Goal: Transaction & Acquisition: Obtain resource

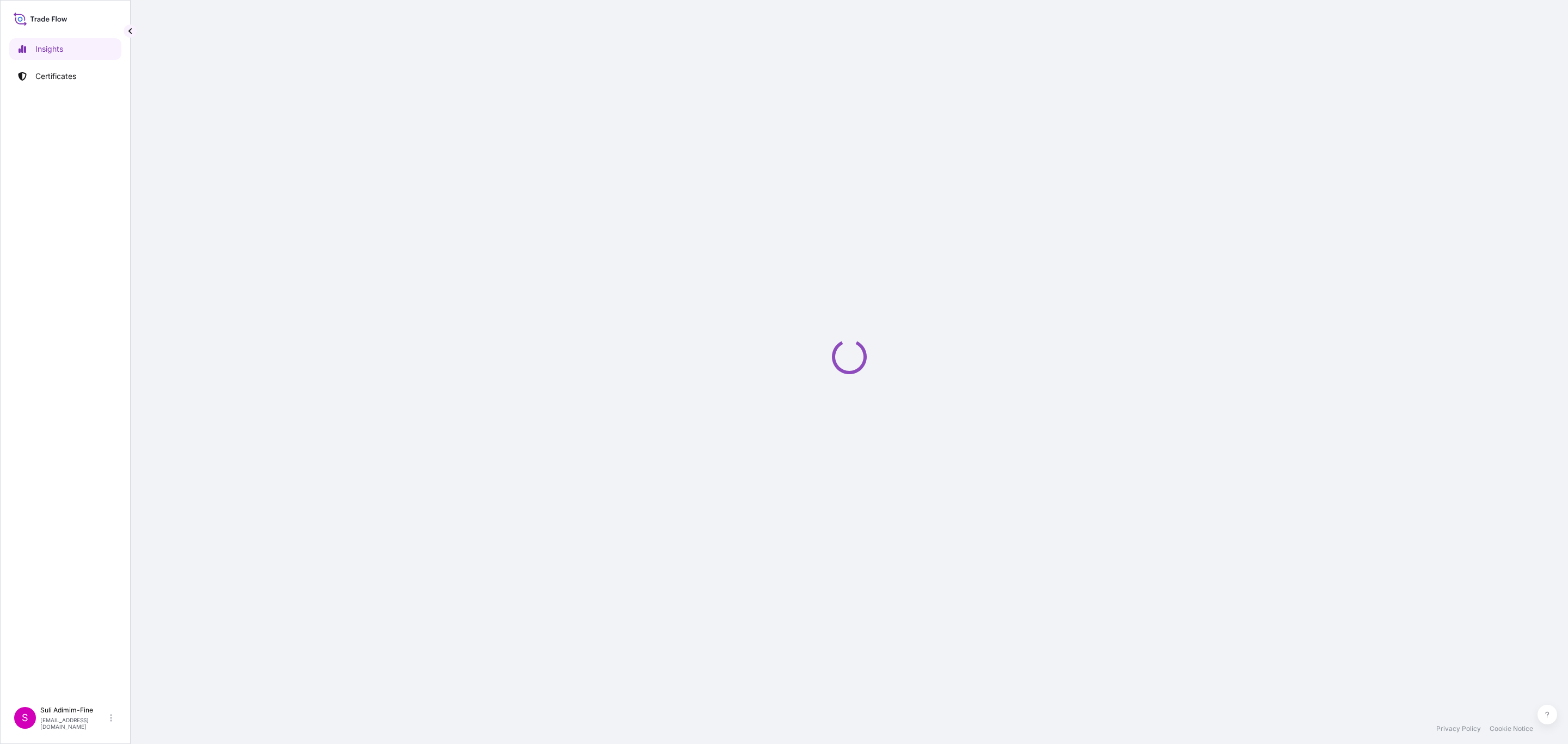
select select "2025"
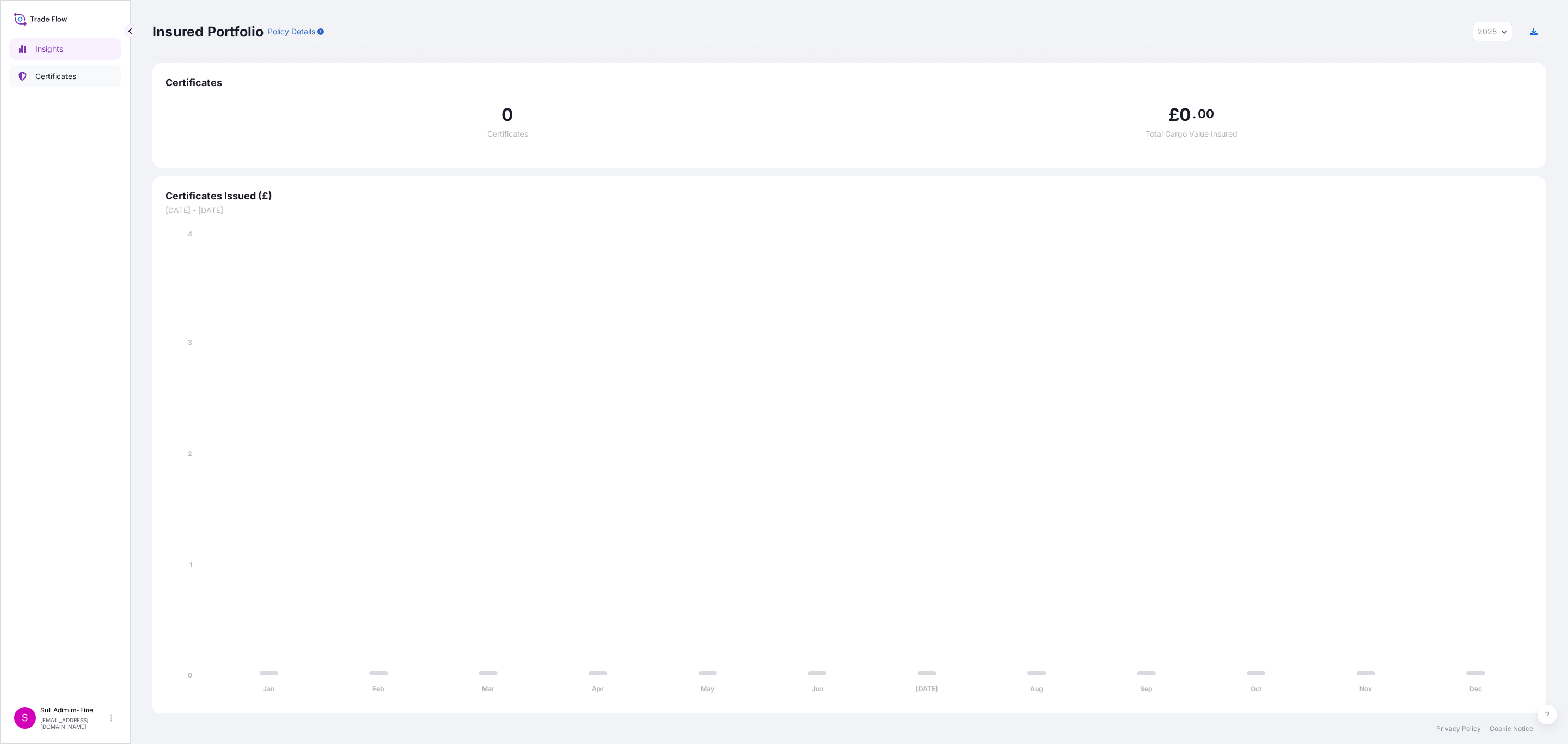
click at [62, 77] on p "Certificates" at bounding box center [55, 76] width 41 height 11
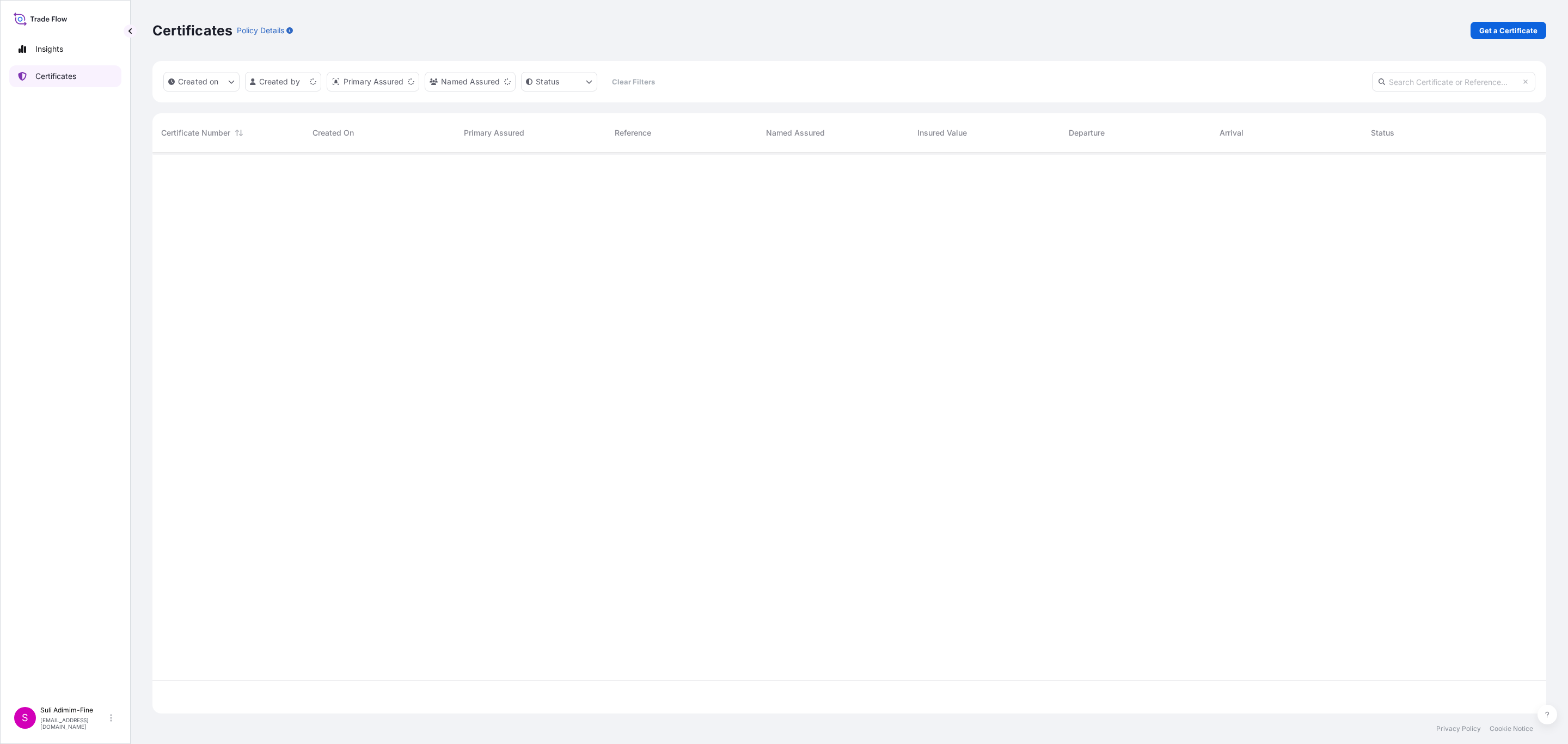
scroll to position [555, 1381]
click at [1514, 28] on p "Get a Certificate" at bounding box center [1508, 30] width 58 height 11
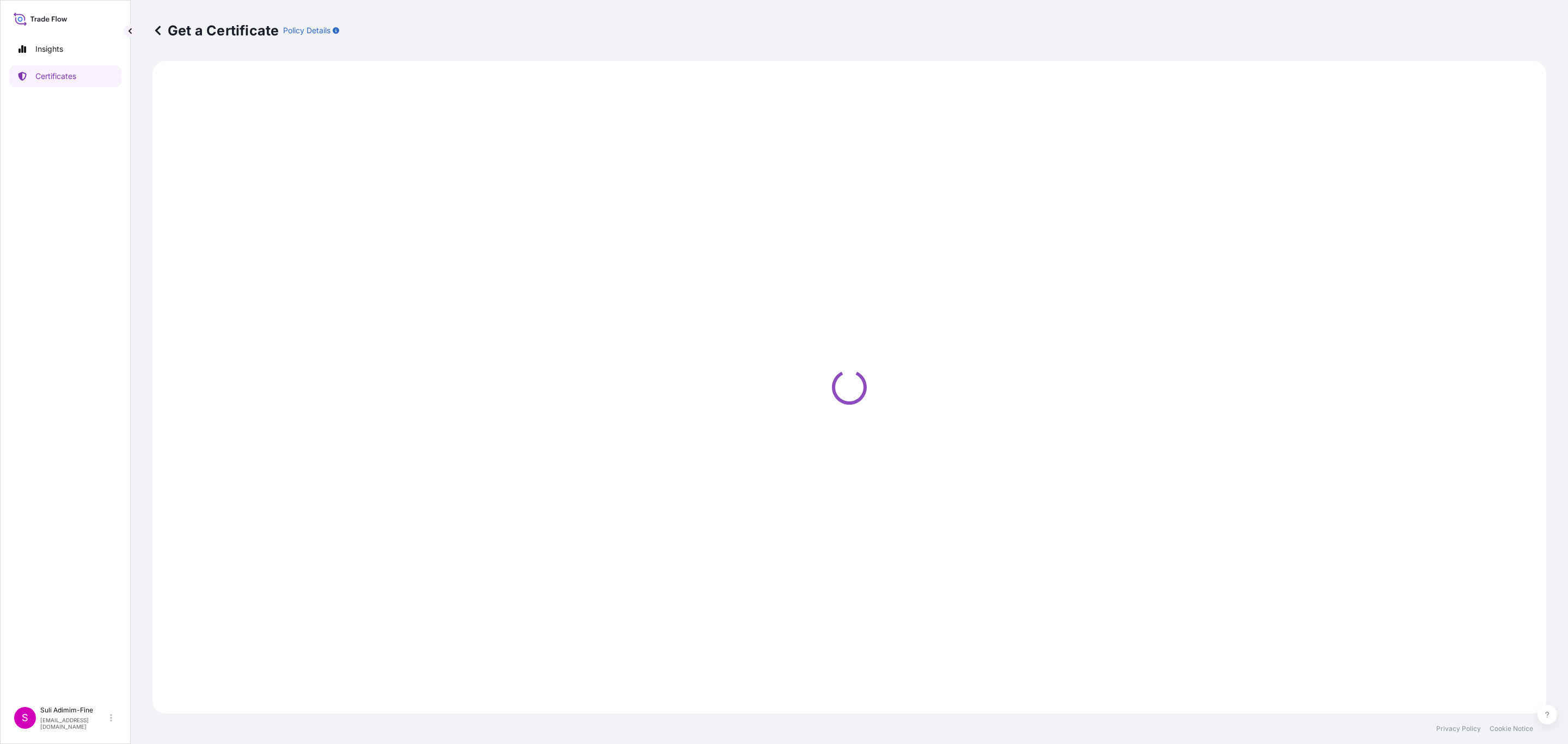
select select "Ocean Vessel"
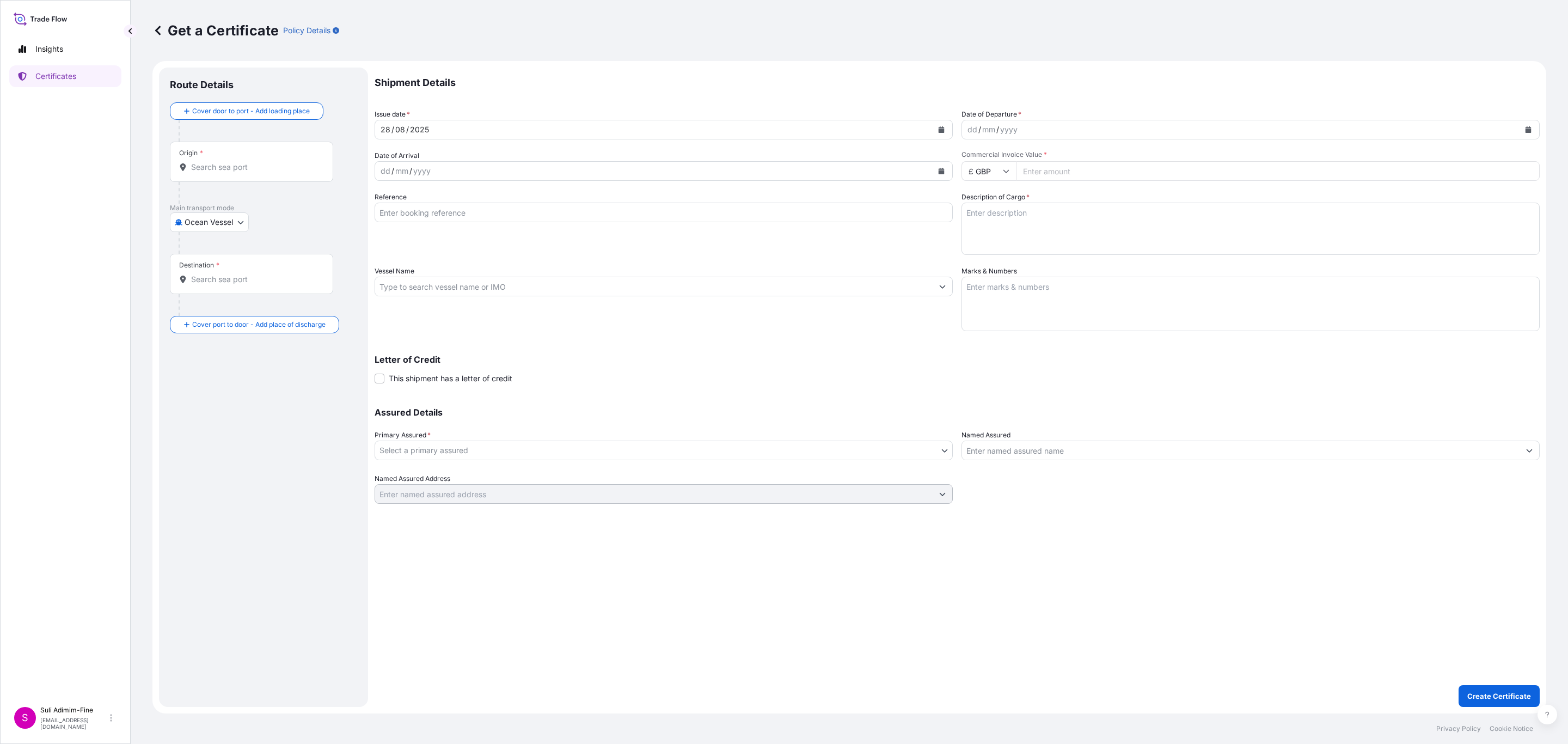
click at [201, 172] on input "Origin *" at bounding box center [255, 167] width 128 height 11
type input "N"
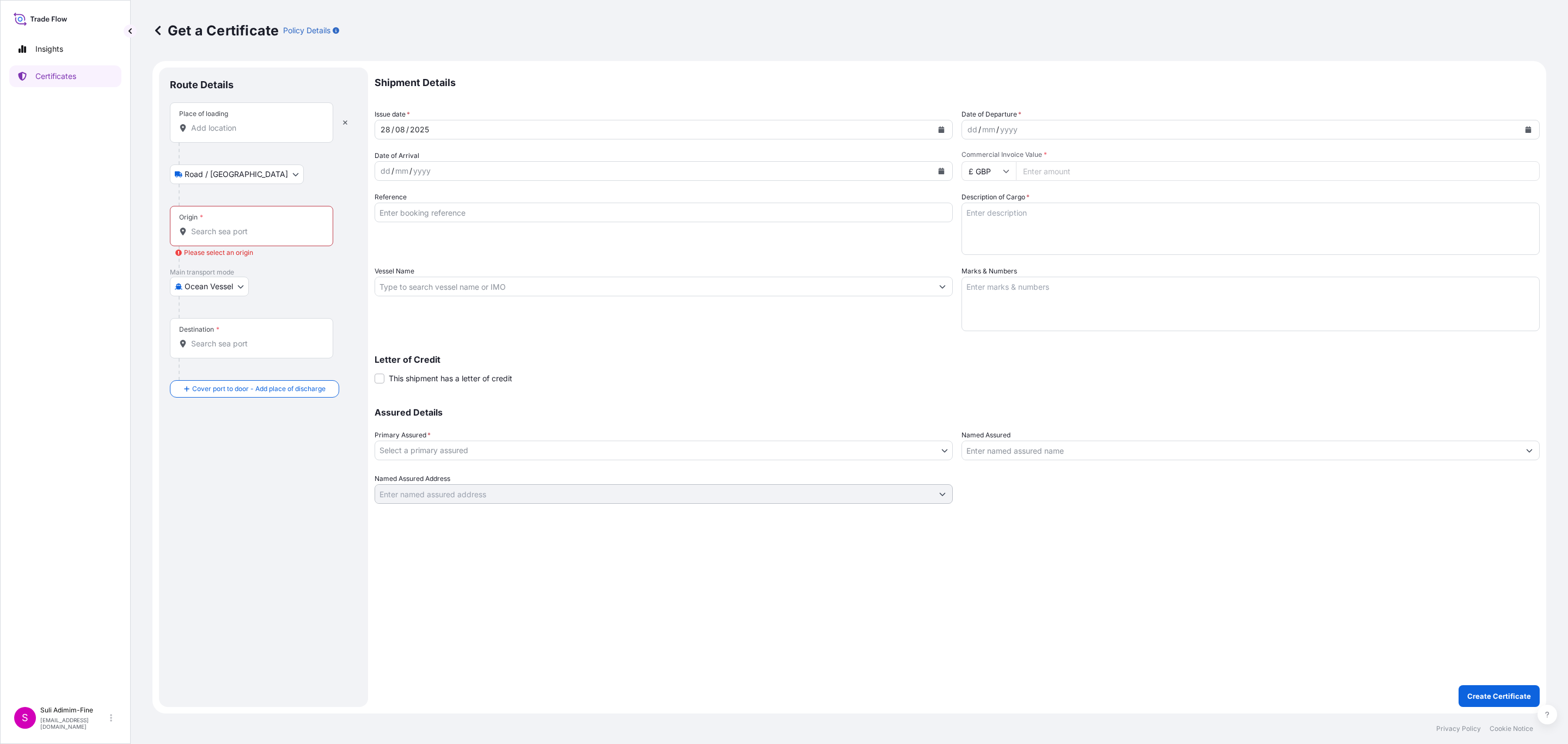
click at [203, 130] on input "Place of loading" at bounding box center [255, 128] width 128 height 11
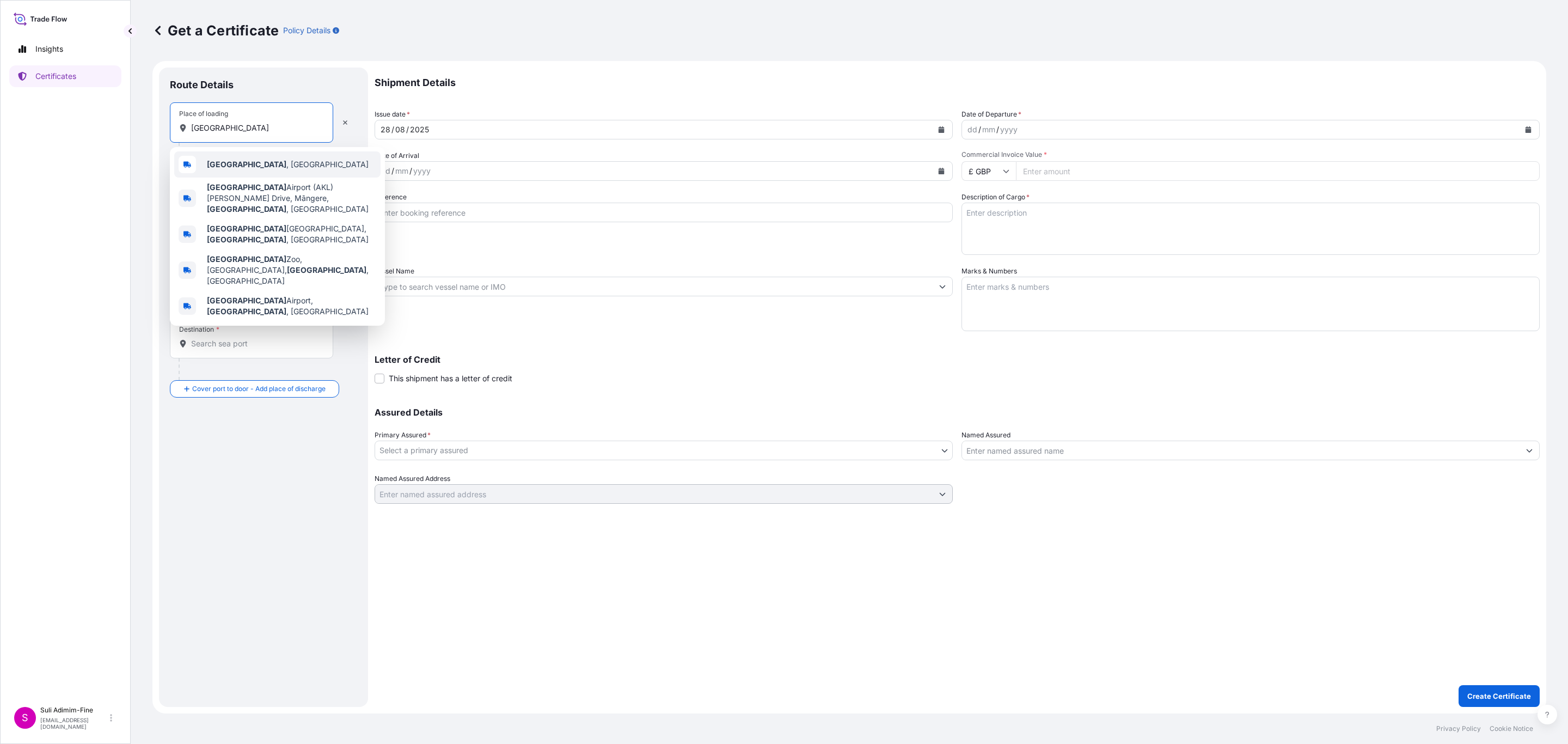
click at [257, 168] on span "[GEOGRAPHIC_DATA] , [GEOGRAPHIC_DATA]" at bounding box center [288, 164] width 162 height 11
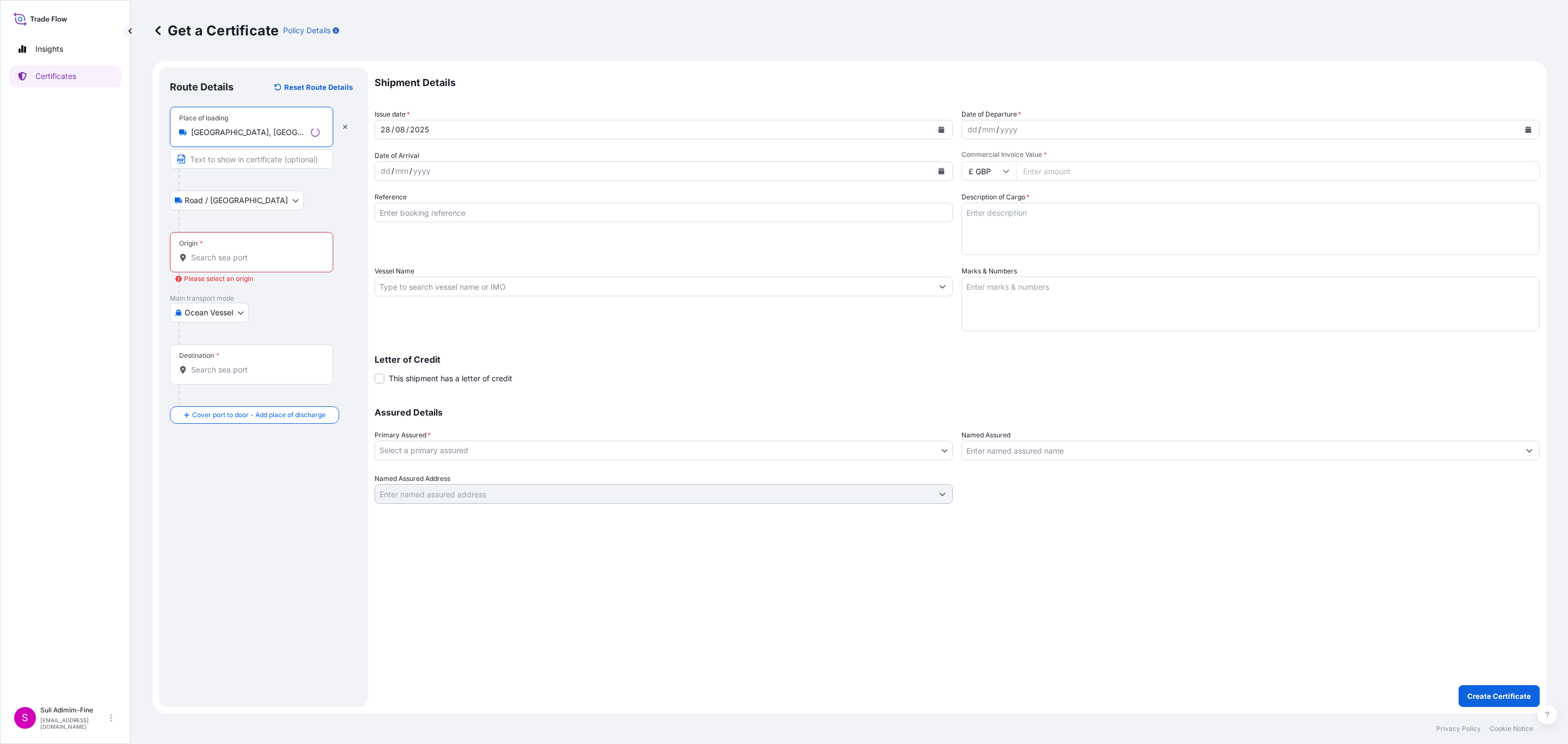
type input "[GEOGRAPHIC_DATA], [GEOGRAPHIC_DATA]"
click at [209, 257] on input "Origin * Please select an origin" at bounding box center [255, 258] width 128 height 11
click at [222, 299] on span "NZAKL - [GEOGRAPHIC_DATA], [GEOGRAPHIC_DATA]" at bounding box center [292, 297] width 169 height 22
type input "NZAKL - [GEOGRAPHIC_DATA], [GEOGRAPHIC_DATA]"
click at [224, 392] on input "Destination *" at bounding box center [255, 391] width 128 height 11
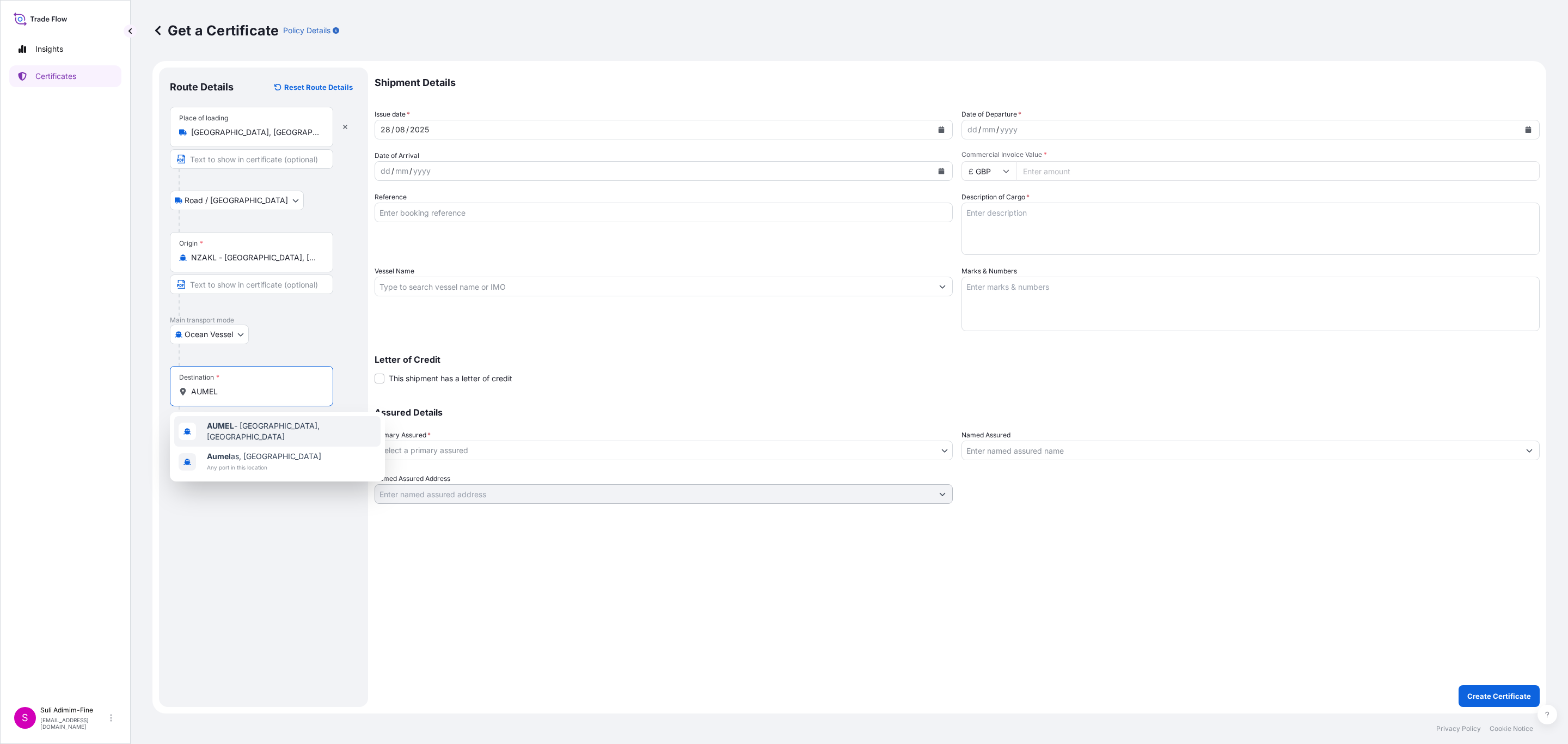
click at [237, 430] on span "AUMEL - [GEOGRAPHIC_DATA], [GEOGRAPHIC_DATA]" at bounding box center [292, 432] width 169 height 22
type input "AUMEL - [GEOGRAPHIC_DATA], [GEOGRAPHIC_DATA]"
click at [942, 128] on icon "Calendar" at bounding box center [942, 130] width 6 height 7
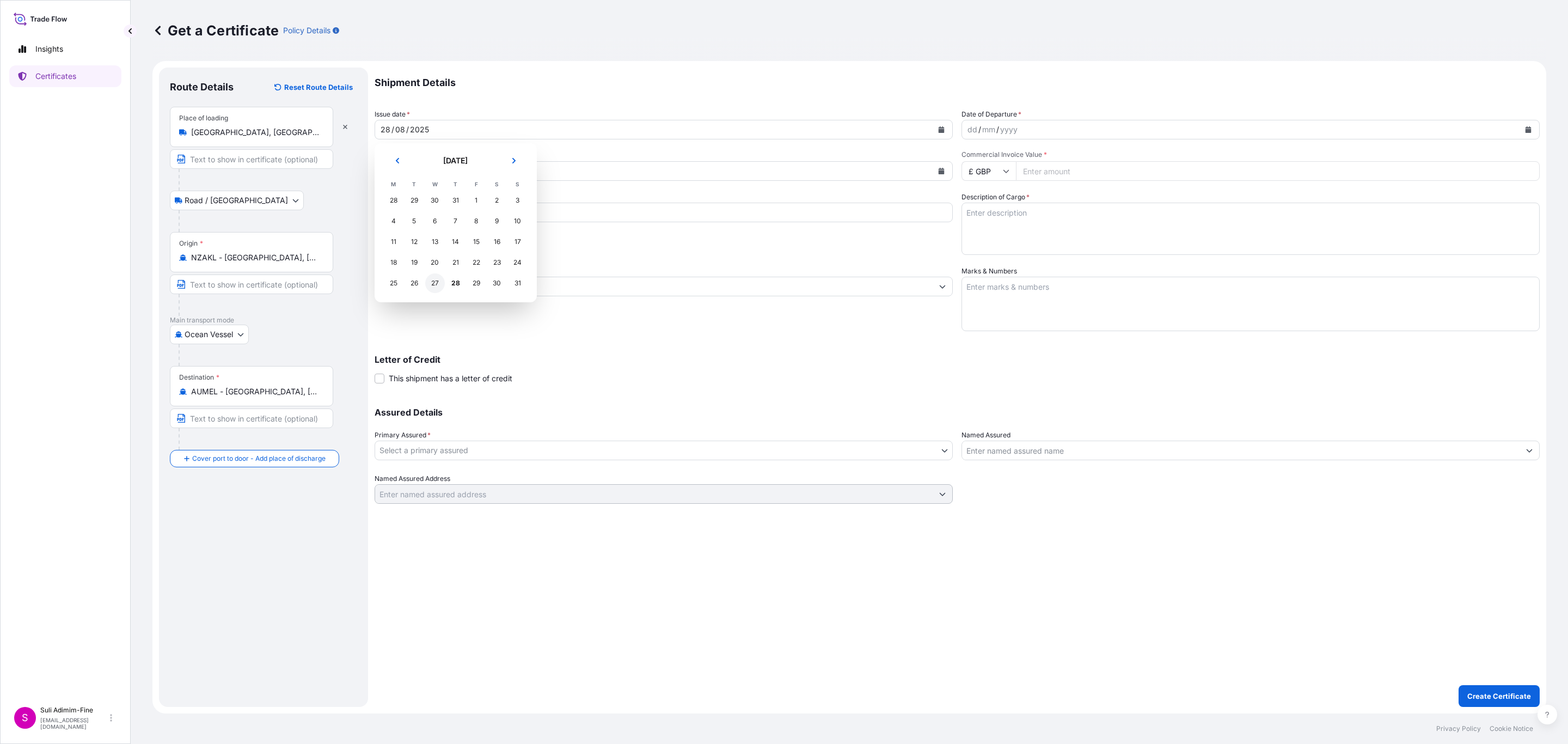
click at [439, 283] on div "27" at bounding box center [435, 283] width 19 height 19
click at [1529, 129] on icon "Calendar" at bounding box center [1528, 130] width 6 height 7
click at [1525, 129] on icon "Calendar" at bounding box center [1528, 130] width 7 height 7
click at [1104, 158] on button "Next" at bounding box center [1101, 161] width 24 height 18
click at [973, 201] on div "1" at bounding box center [981, 200] width 19 height 19
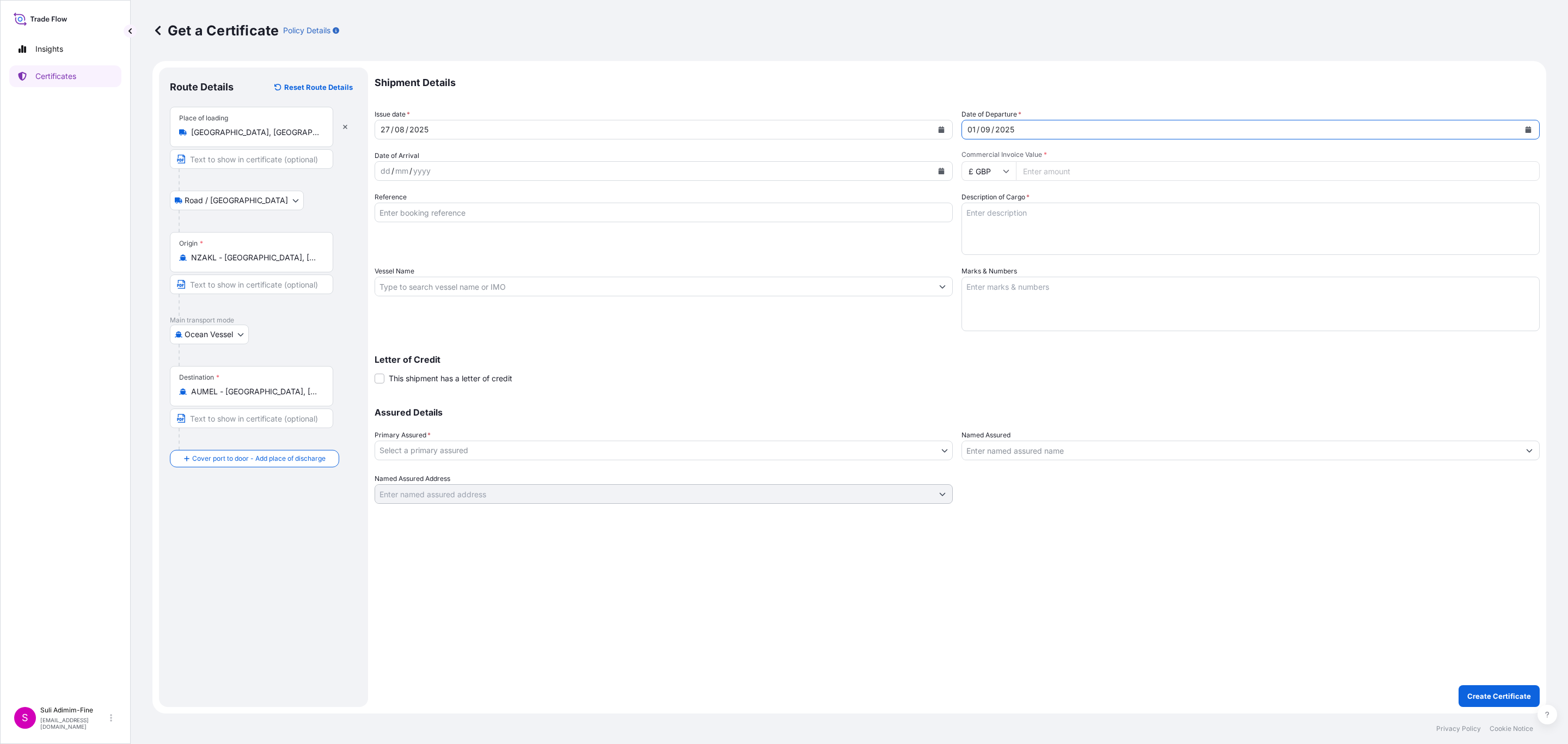
click at [941, 169] on icon "Calendar" at bounding box center [942, 170] width 6 height 7
click at [433, 261] on div "10" at bounding box center [435, 262] width 19 height 19
click at [1001, 175] on input "£ GBP" at bounding box center [989, 171] width 54 height 19
click at [982, 165] on input "£ GBP" at bounding box center [989, 171] width 54 height 19
click at [1005, 165] on input "£ GBP" at bounding box center [989, 171] width 54 height 19
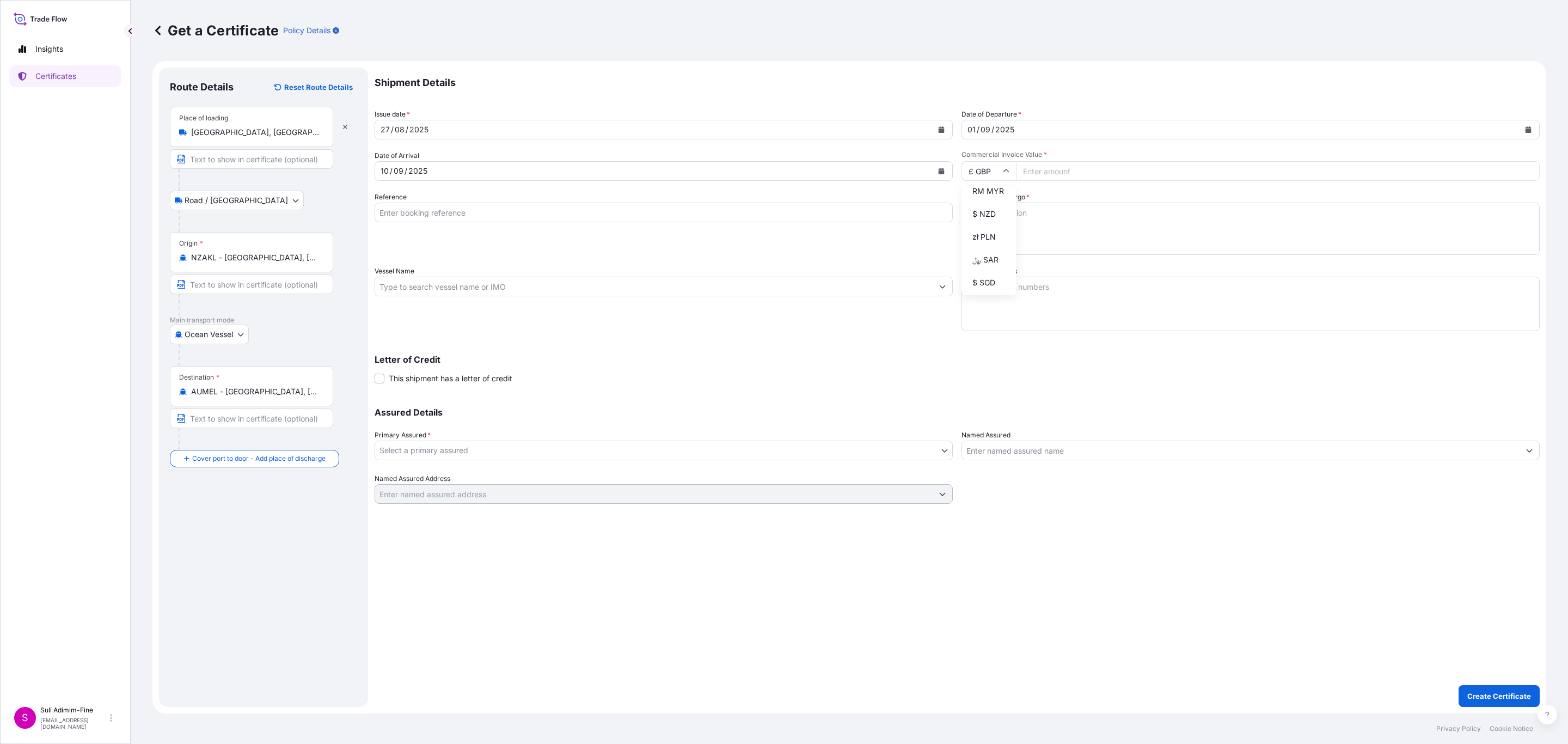
scroll to position [379, 0]
click at [983, 130] on div "$ NZD" at bounding box center [989, 119] width 46 height 21
type input "$ NZD"
click at [1063, 177] on input "Commercial Invoice Value *" at bounding box center [1278, 171] width 523 height 19
paste input "102696.00"
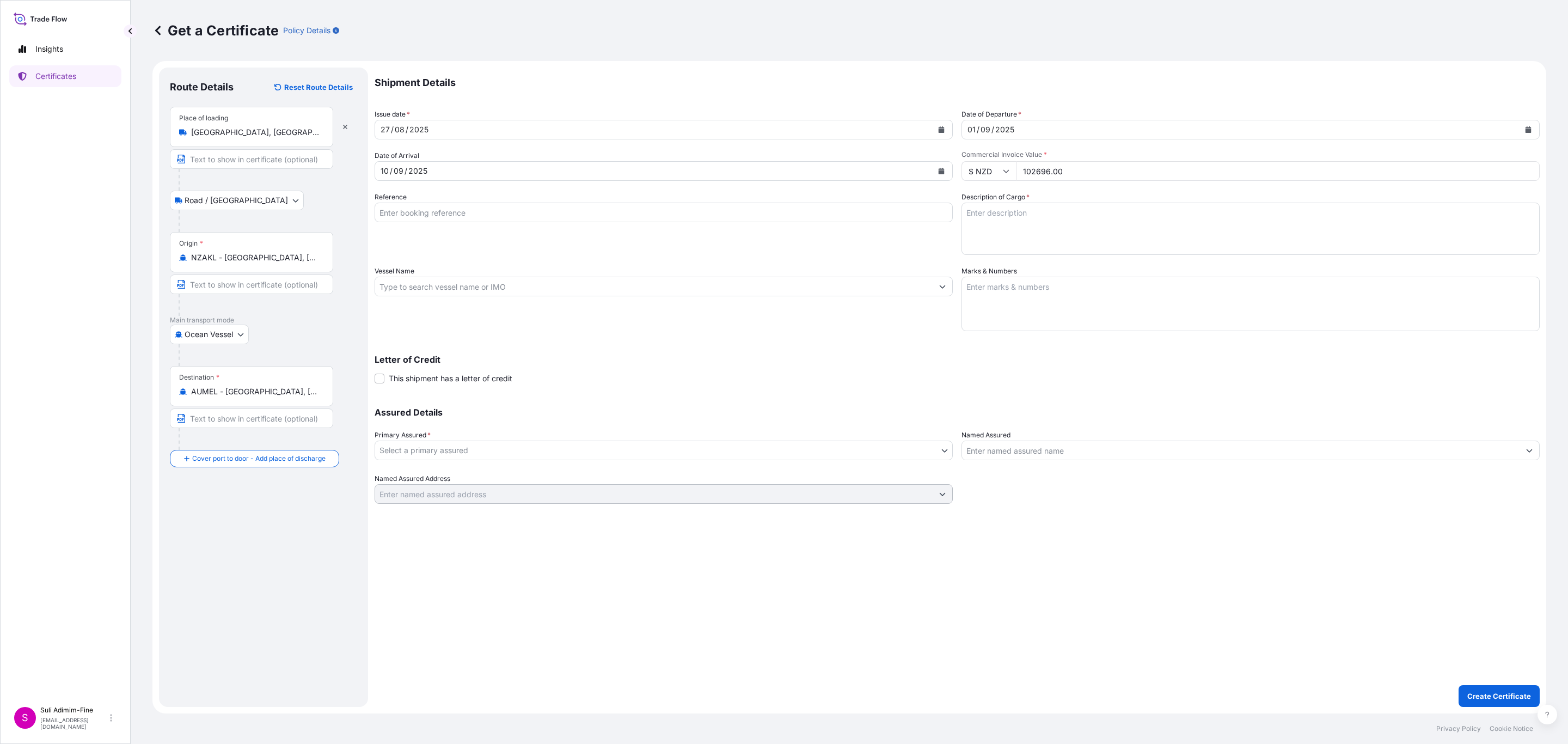
type input "102696.00"
click at [743, 324] on div "Shipment Details Issue date * [DATE] Date of Departure * [DATE] Date of Arrival…" at bounding box center [957, 286] width 1165 height 436
click at [411, 211] on input "Reference" at bounding box center [663, 212] width 578 height 19
paste input "CLSAKL47996"
type input "CLSAKL47996"
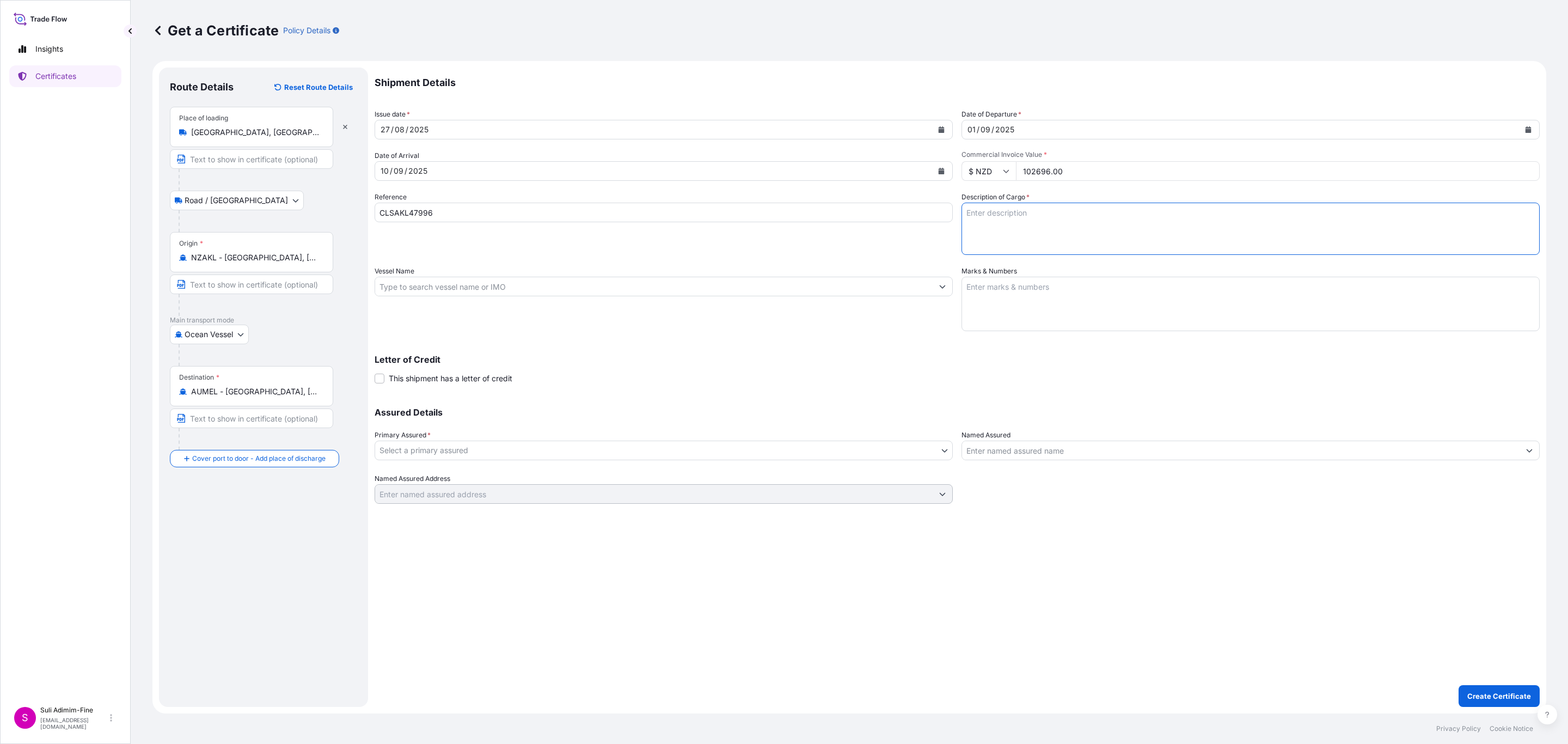
click at [1049, 209] on textarea "Description of Cargo *" at bounding box center [1251, 229] width 578 height 52
paste textarea "Assorted cartons of Ice cream"
type textarea "Assorted cartons of Ice cream"
click at [1039, 290] on textarea "Marks & Numbers" at bounding box center [1251, 303] width 578 height 54
paste textarea "Shipment: 1001760 3300 CS OF PRODUCT -25 DEGREES 1x40FT REEFER"
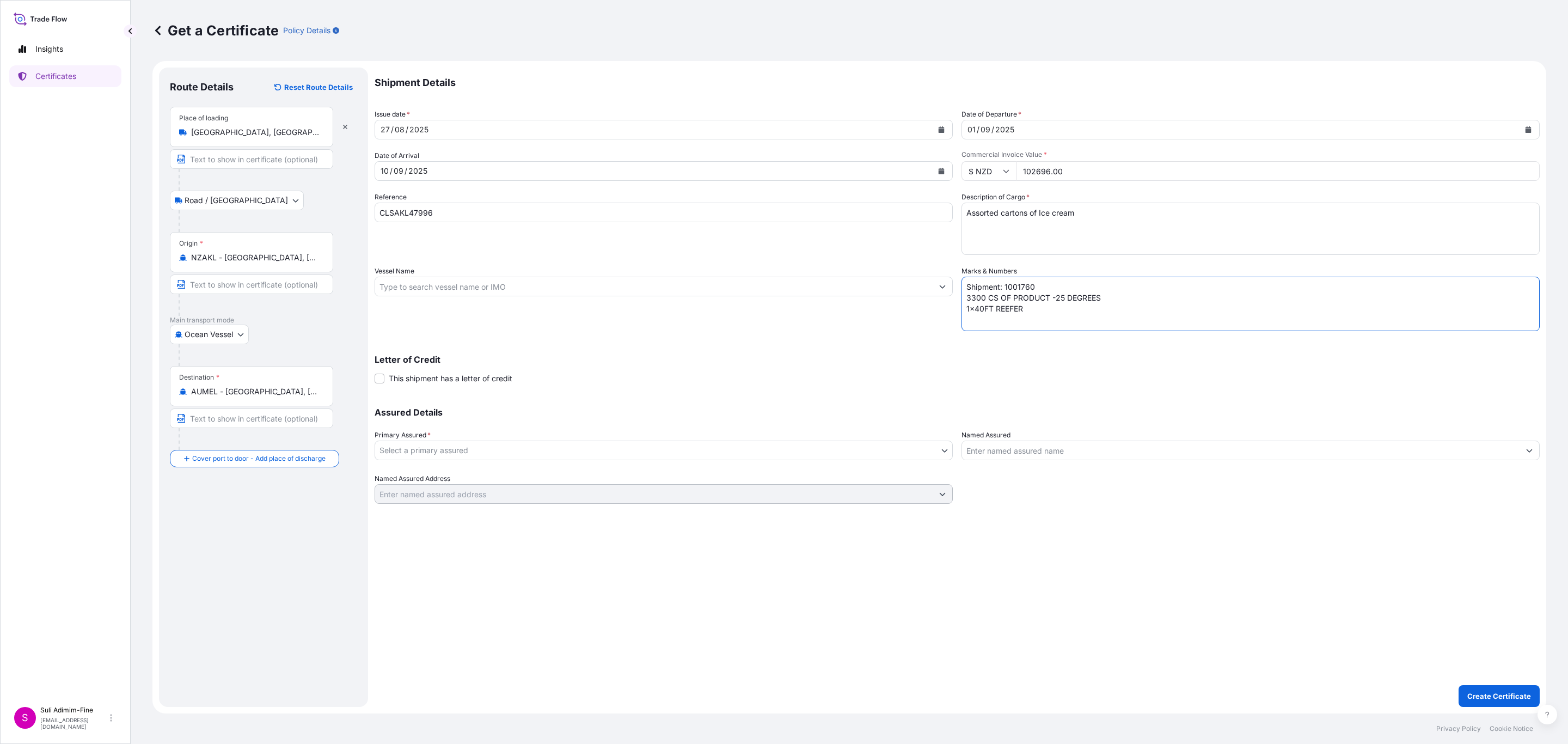
click at [1048, 286] on textarea "Shipment: 1001760 3300 CS OF PRODUCT -25 DEGREES 1x40FT REEFER" at bounding box center [1251, 303] width 578 height 54
click at [973, 298] on textarea "Shipment: 1001764 3300 CS OF PRODUCT -25 DEGREES 1x40FT REEFER" at bounding box center [1251, 303] width 578 height 54
type textarea "Shipment: 1001764 3300 CS OF PRODUCT -25 DEGREES 1x40FT REEFER"
click at [393, 281] on input "Vessel Name" at bounding box center [654, 286] width 558 height 19
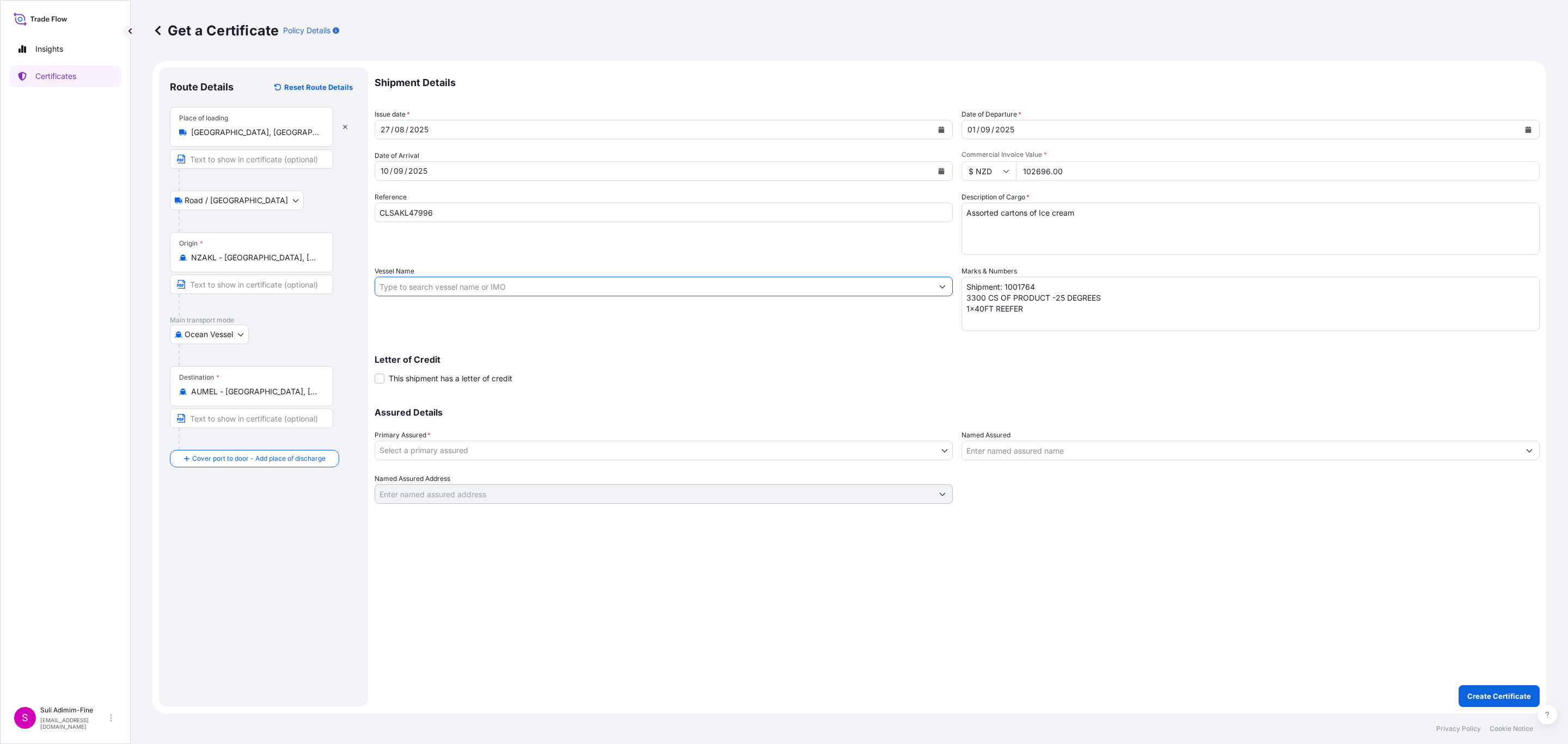
paste input "SEASPAN [GEOGRAPHIC_DATA]"
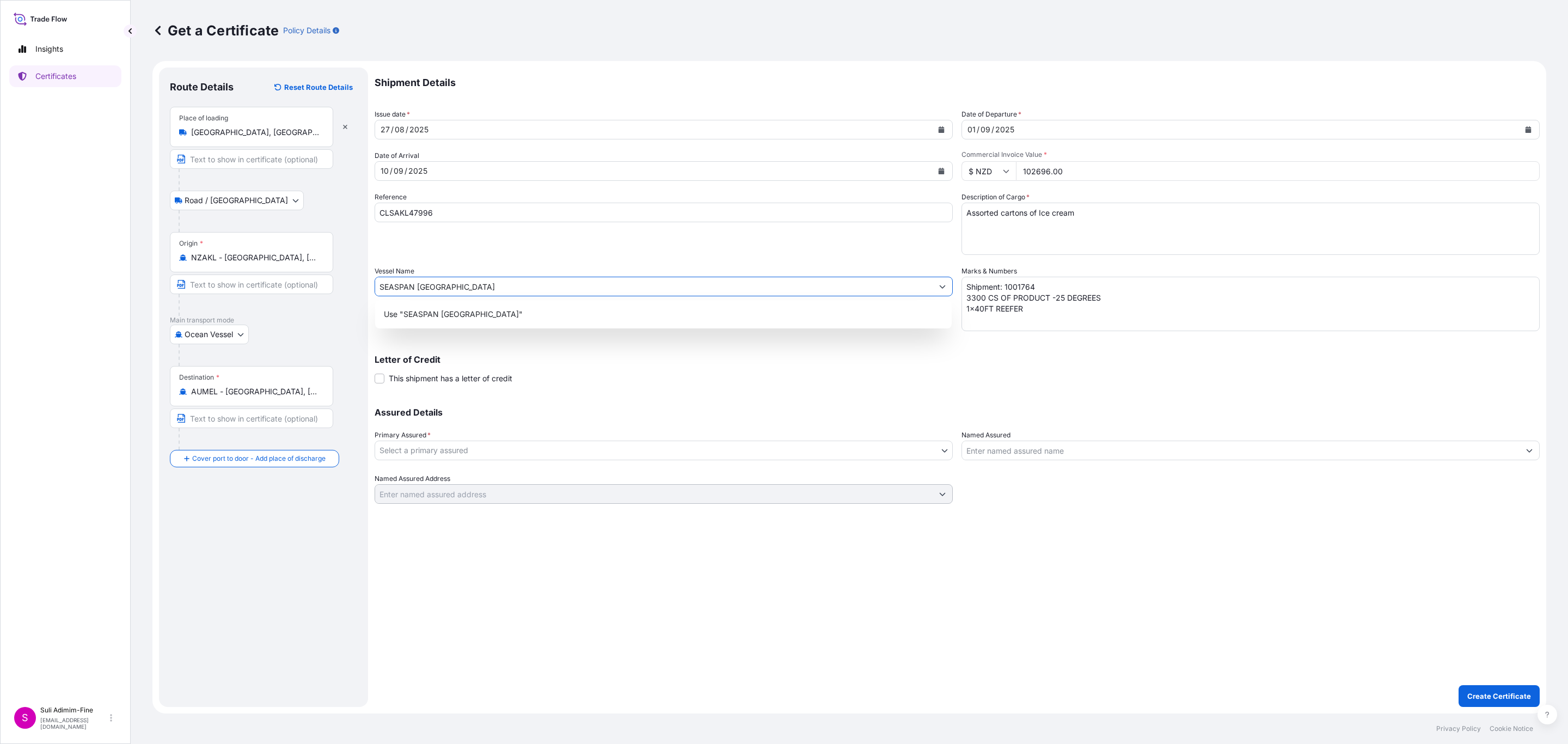
type input "SEASPAN [GEOGRAPHIC_DATA]"
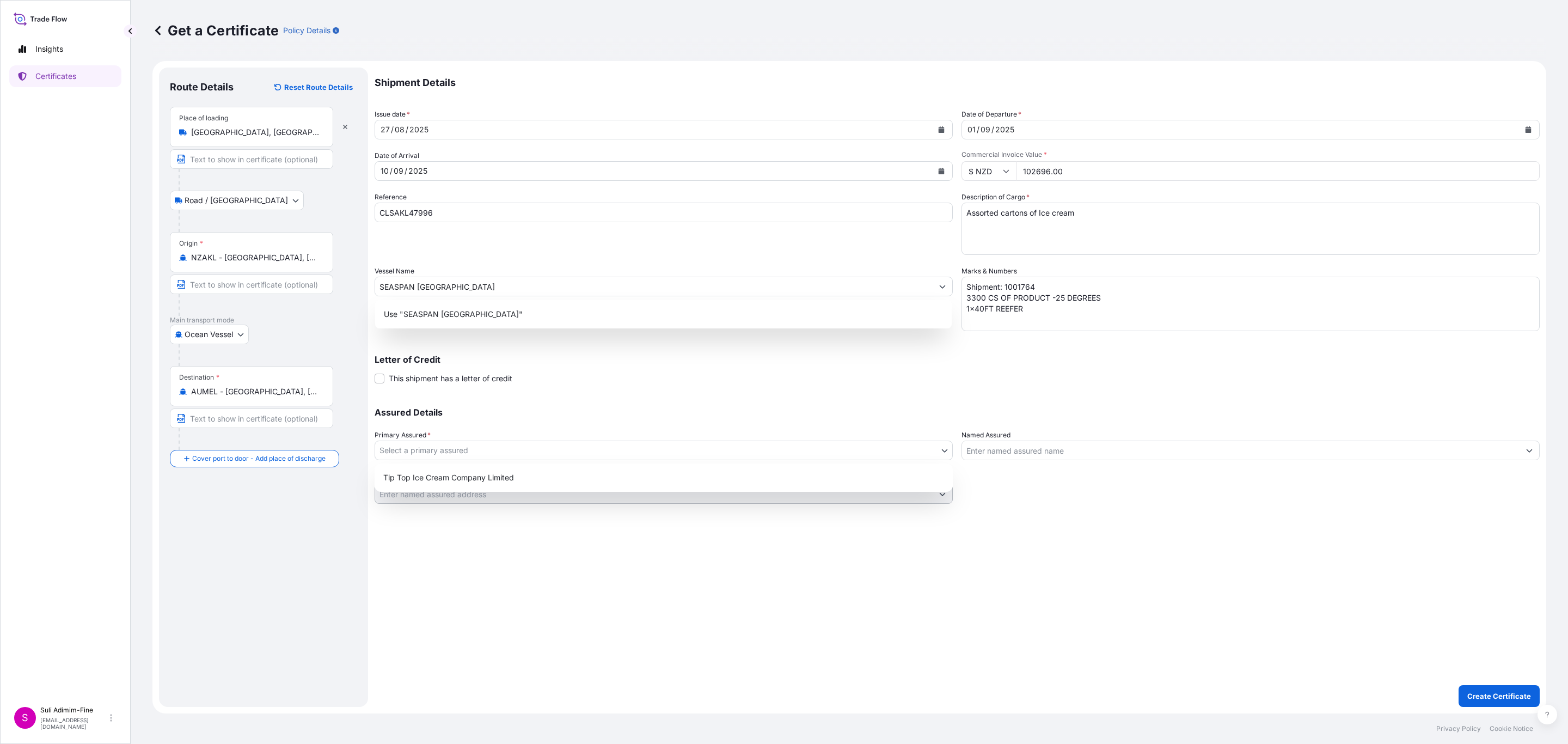
click at [490, 451] on body "0 options available. 1 option available. Insights Certificates S Suli Adimim-Fi…" at bounding box center [784, 372] width 1568 height 744
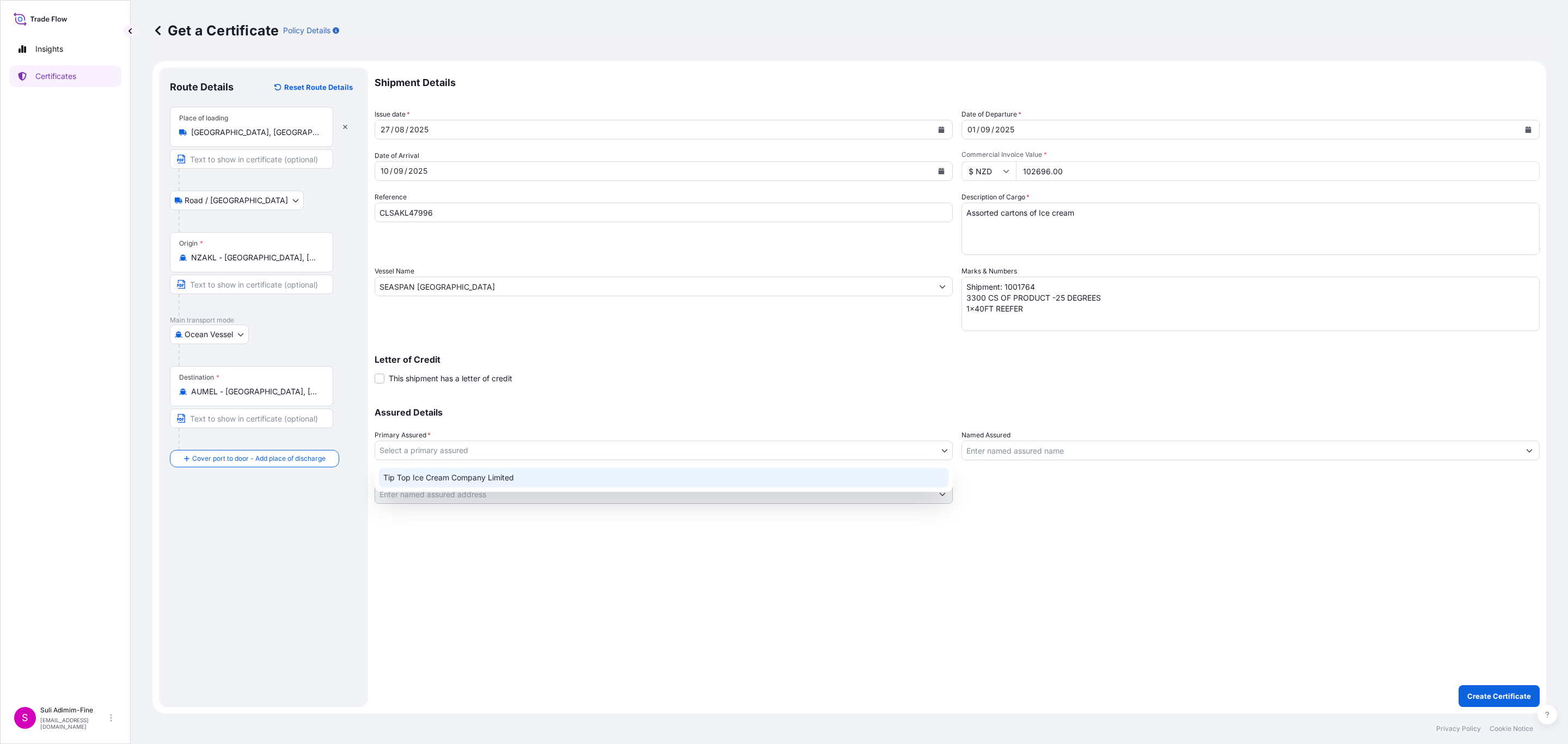
click at [469, 477] on div "Tip Top Ice Cream Company Limited" at bounding box center [664, 477] width 570 height 19
select select "31891"
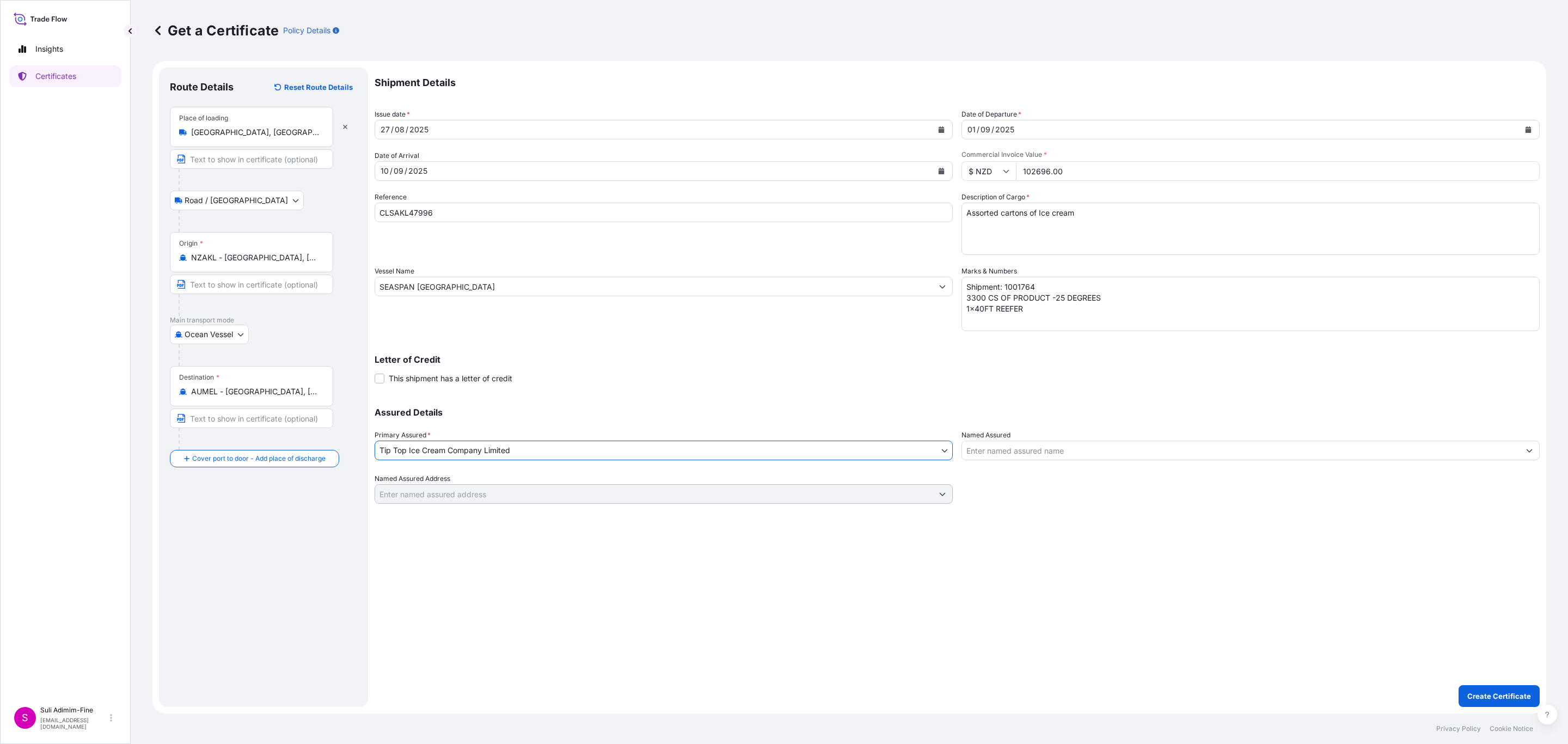
click at [1028, 457] on input "Named Assured" at bounding box center [1241, 451] width 558 height 19
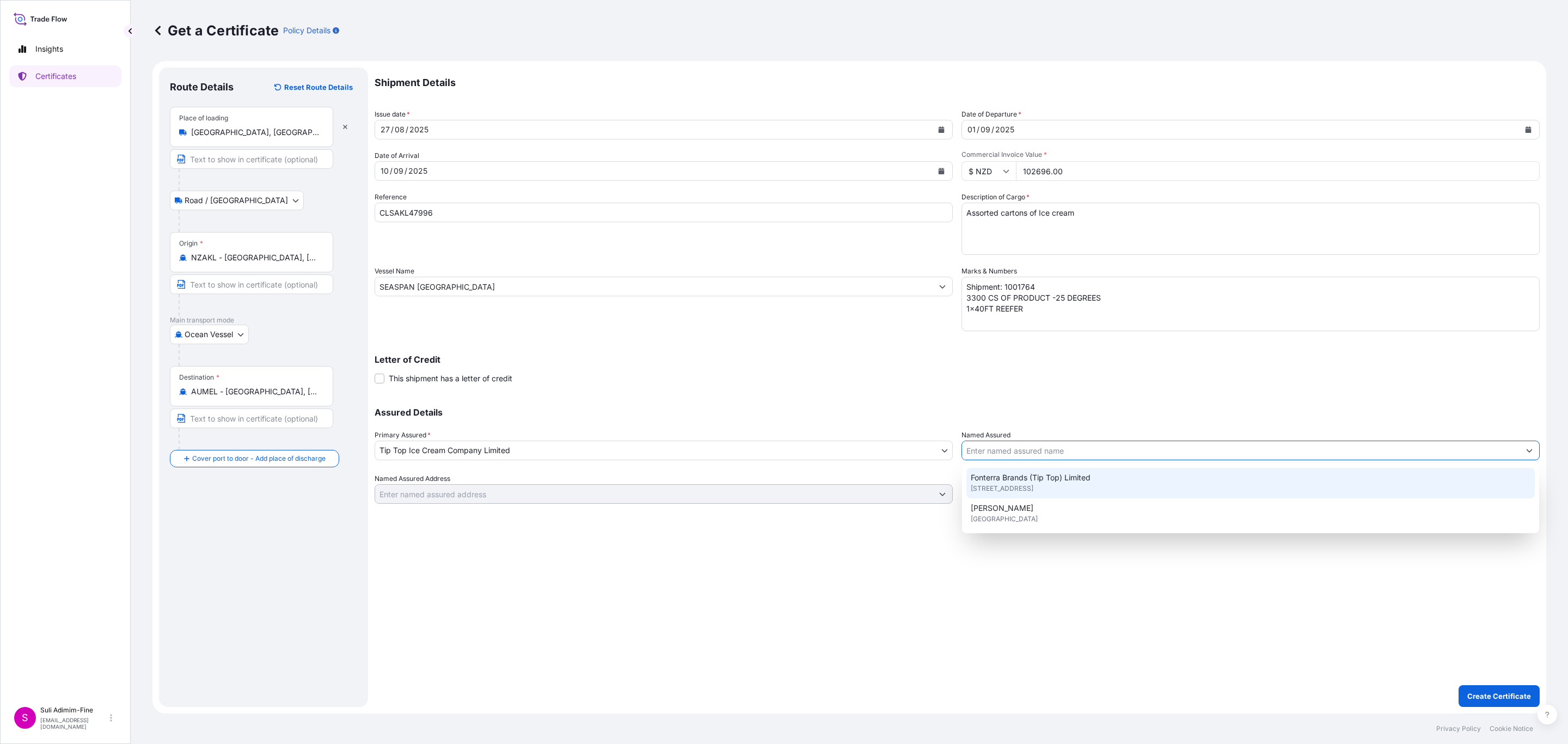
click at [993, 479] on span "Fonterra Brands (Tip Top) Limited" at bounding box center [1031, 477] width 120 height 11
type input "Fonterra Brands (Tip Top) Limited"
type input "[STREET_ADDRESS]"
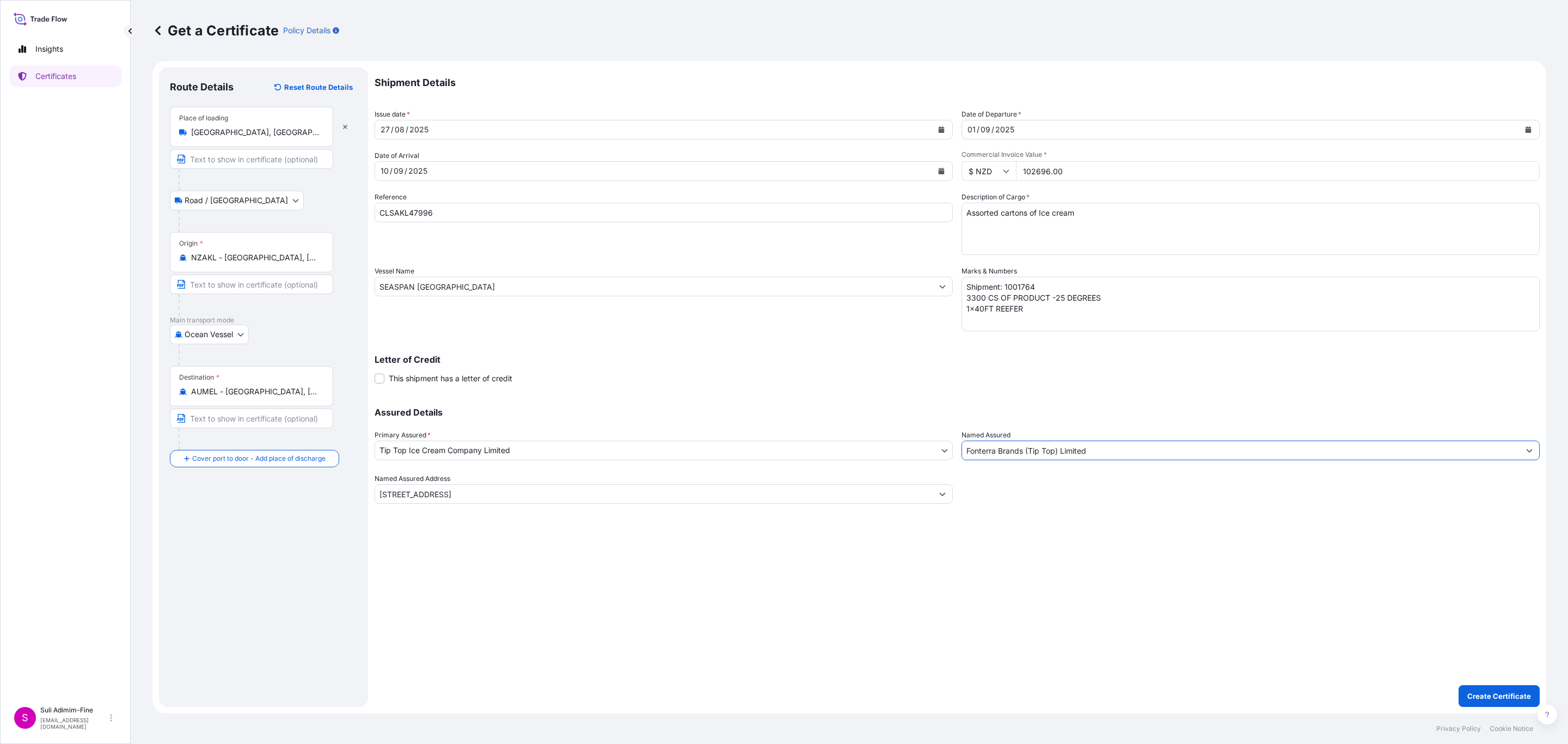
click at [782, 589] on div "Shipment Details Issue date * [DATE] Date of Departure * [DATE] Date of Arrival…" at bounding box center [957, 387] width 1165 height 639
click at [1498, 700] on p "Create Certificate" at bounding box center [1499, 696] width 64 height 11
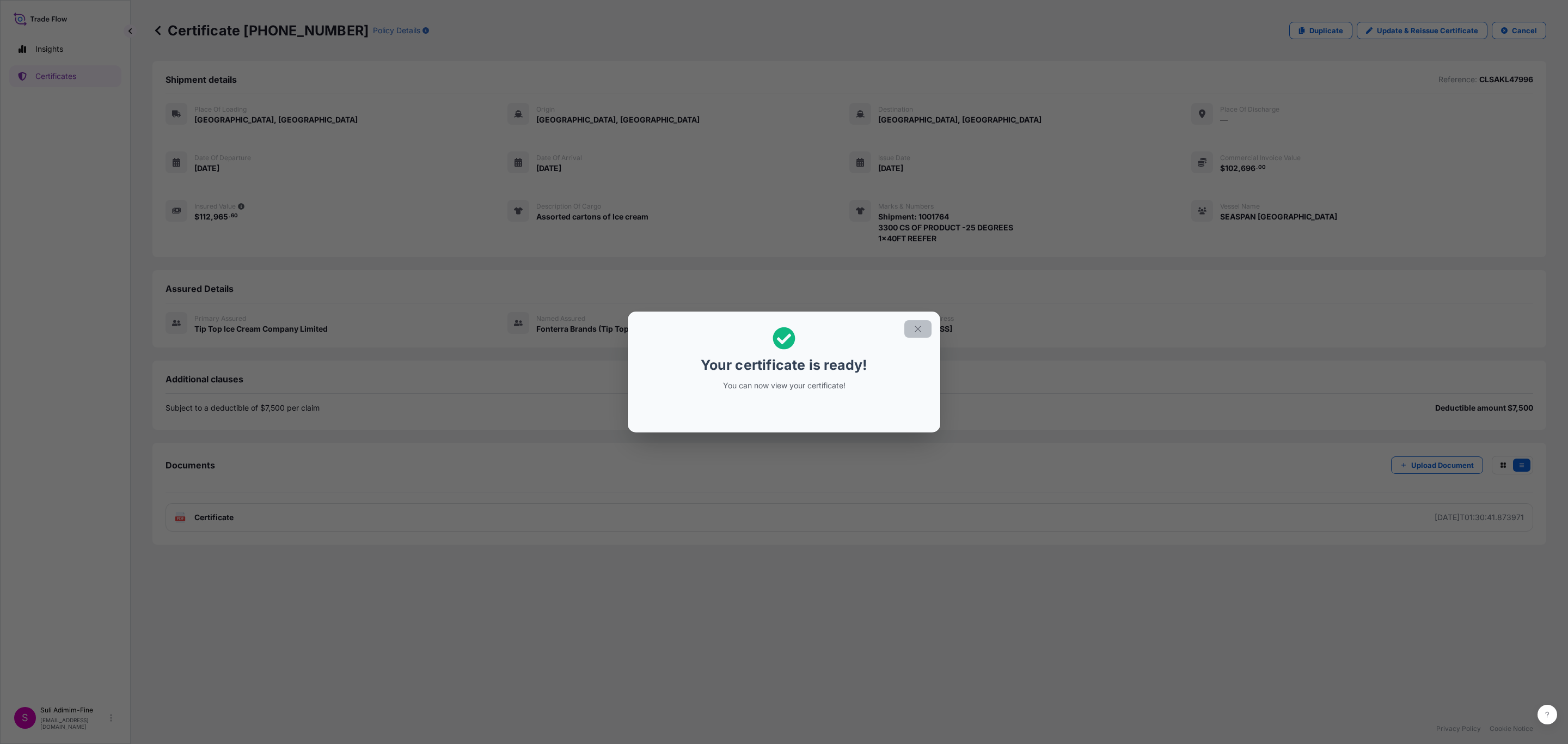
click at [919, 332] on icon "button" at bounding box center [918, 329] width 10 height 10
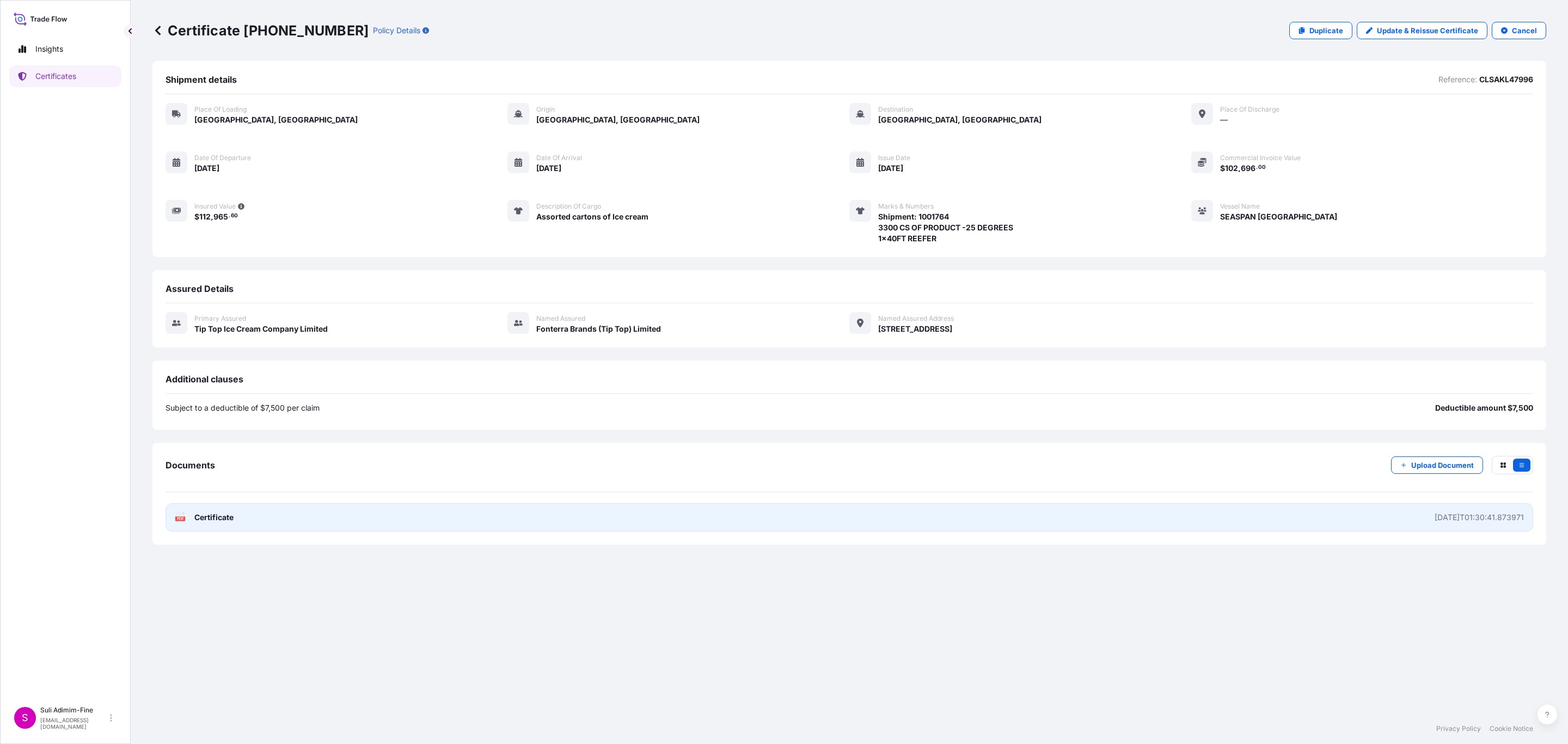
click at [213, 519] on span "Certificate" at bounding box center [214, 518] width 39 height 11
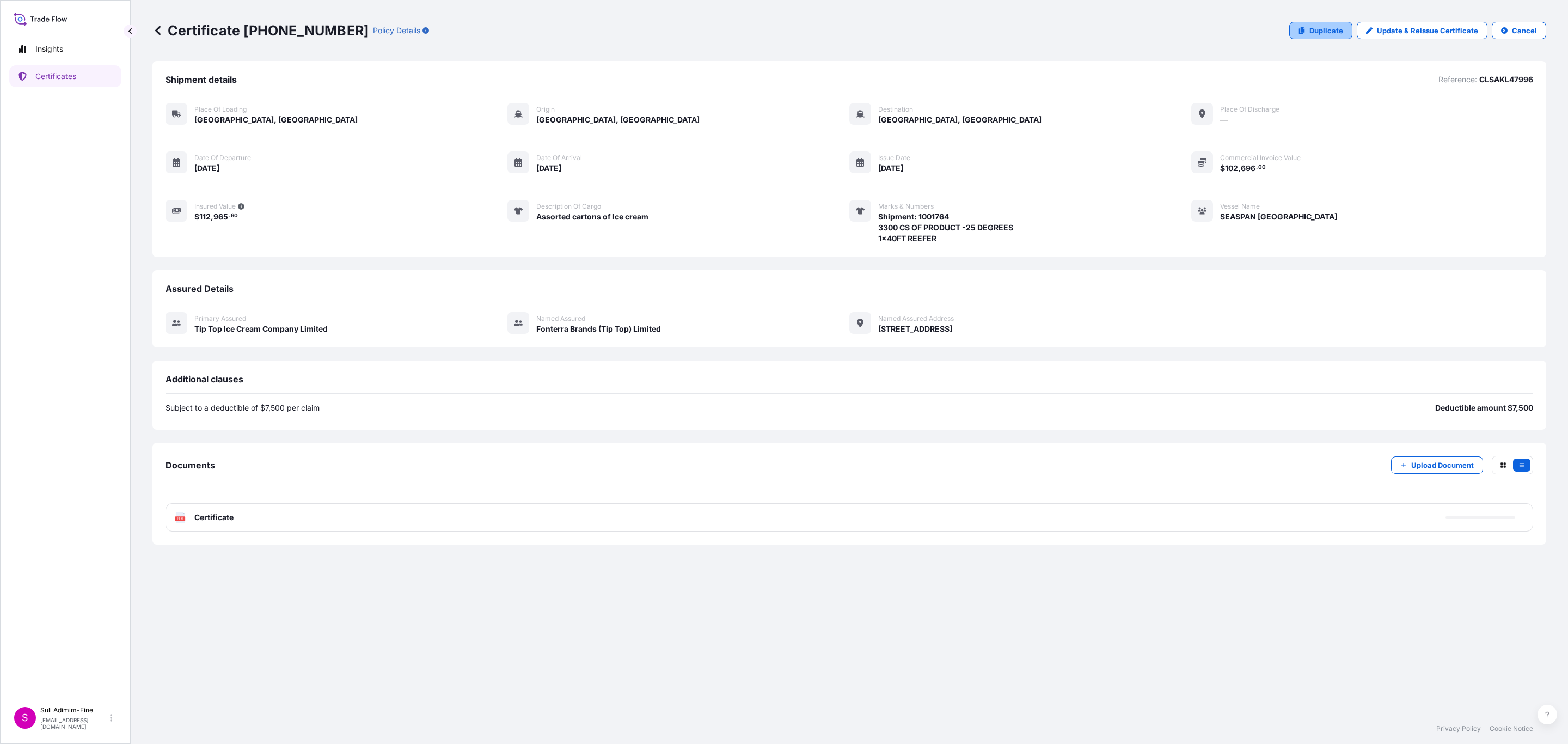
click at [1320, 30] on p "Duplicate" at bounding box center [1326, 30] width 33 height 11
select select "Road / [GEOGRAPHIC_DATA]"
select select "Ocean Vessel"
select select "31891"
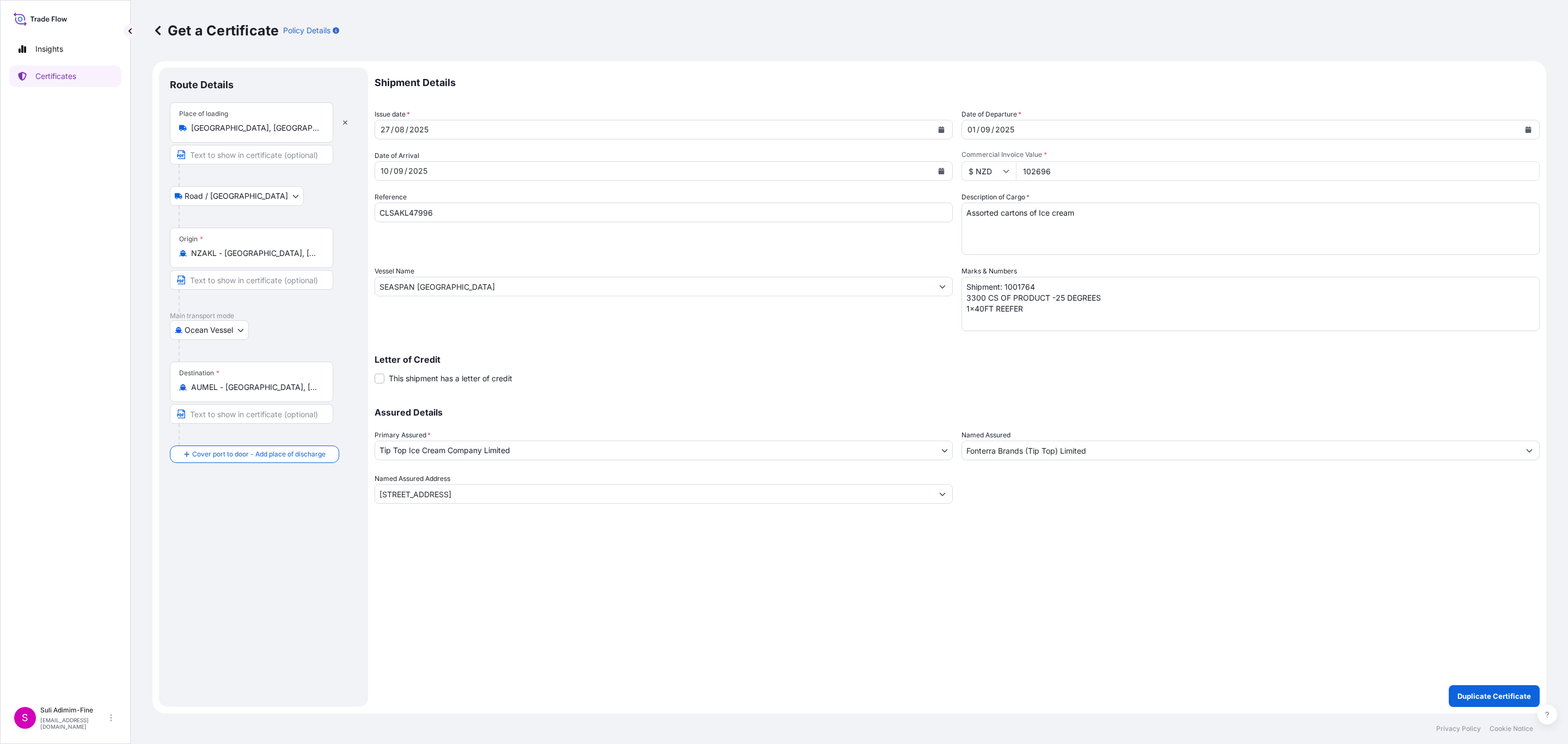
click at [1045, 167] on input "102696" at bounding box center [1278, 171] width 523 height 19
paste input "69856.60"
type input "69856.60"
click at [1036, 287] on textarea "Shipment: 1001764 3300 CS OF PRODUCT -25 DEGREES 1x40FT REEFER" at bounding box center [1251, 303] width 578 height 54
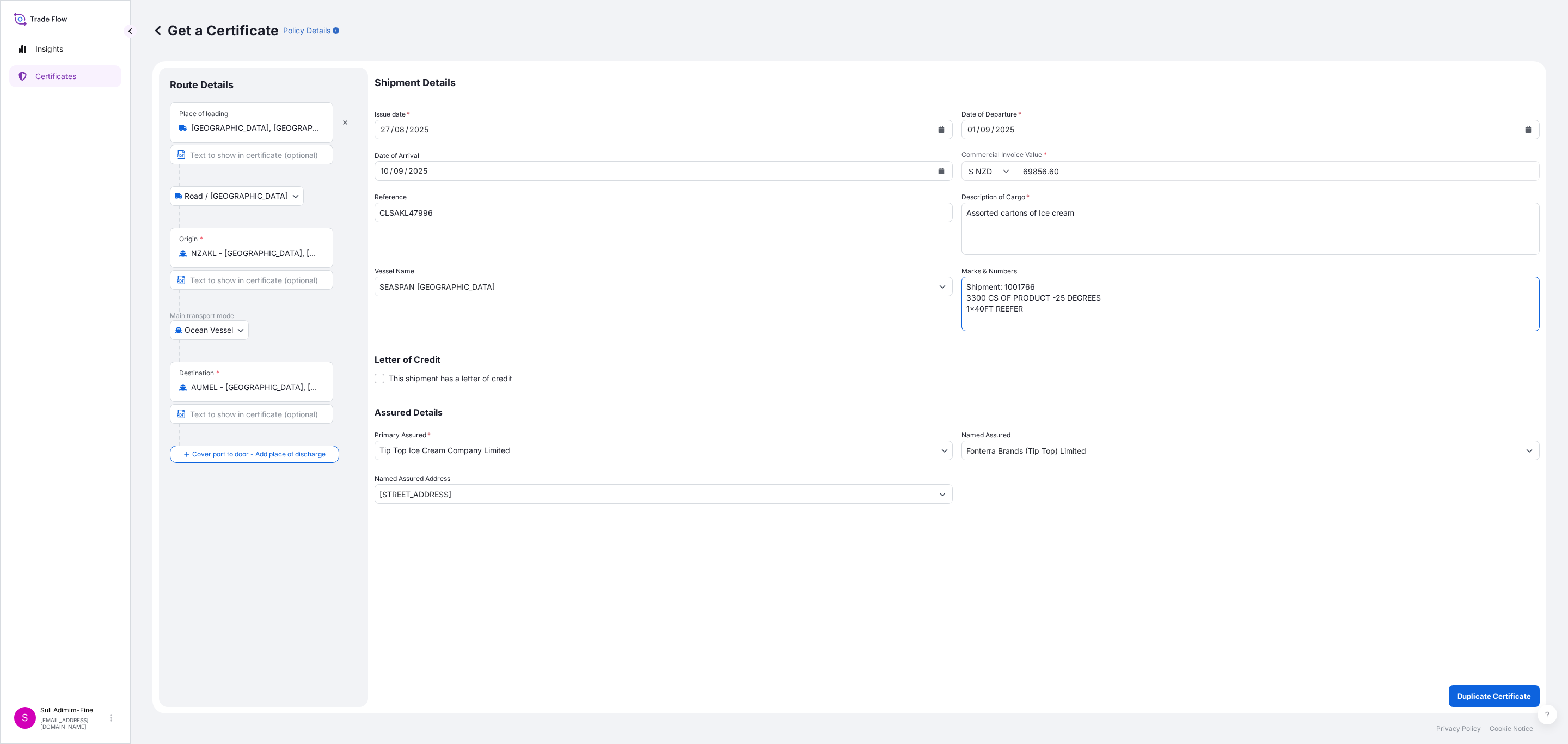
click at [972, 299] on textarea "Shipment: 1001764 3300 CS OF PRODUCT -25 DEGREES 1x40FT REEFER" at bounding box center [1251, 303] width 578 height 54
type textarea "Shipment: 1001766 4972 CS OF PRODUCT -25 DEGREES 1x40FT REEFER"
click at [1477, 698] on p "Duplicate Certificate" at bounding box center [1494, 696] width 74 height 11
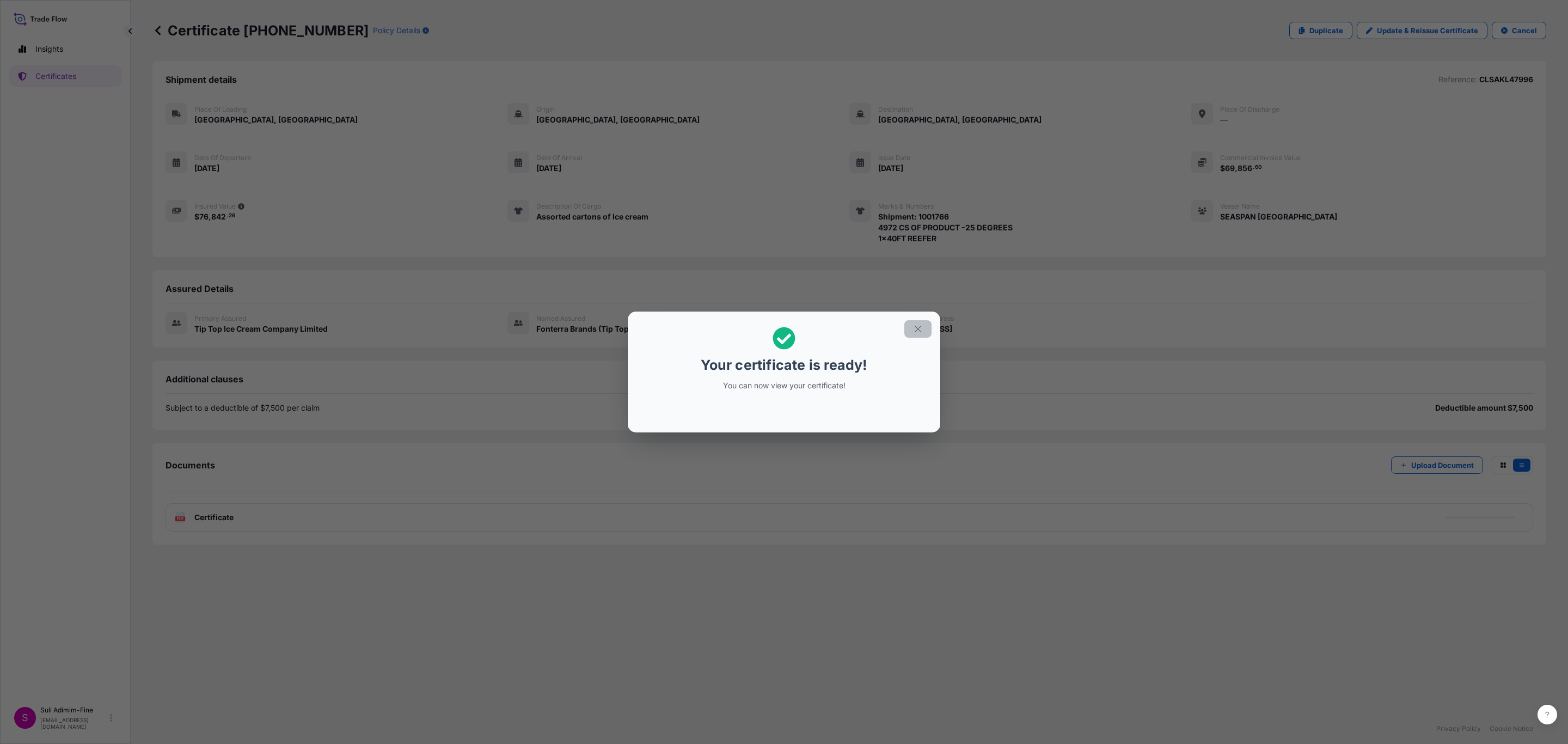
click at [921, 327] on icon "button" at bounding box center [918, 329] width 10 height 10
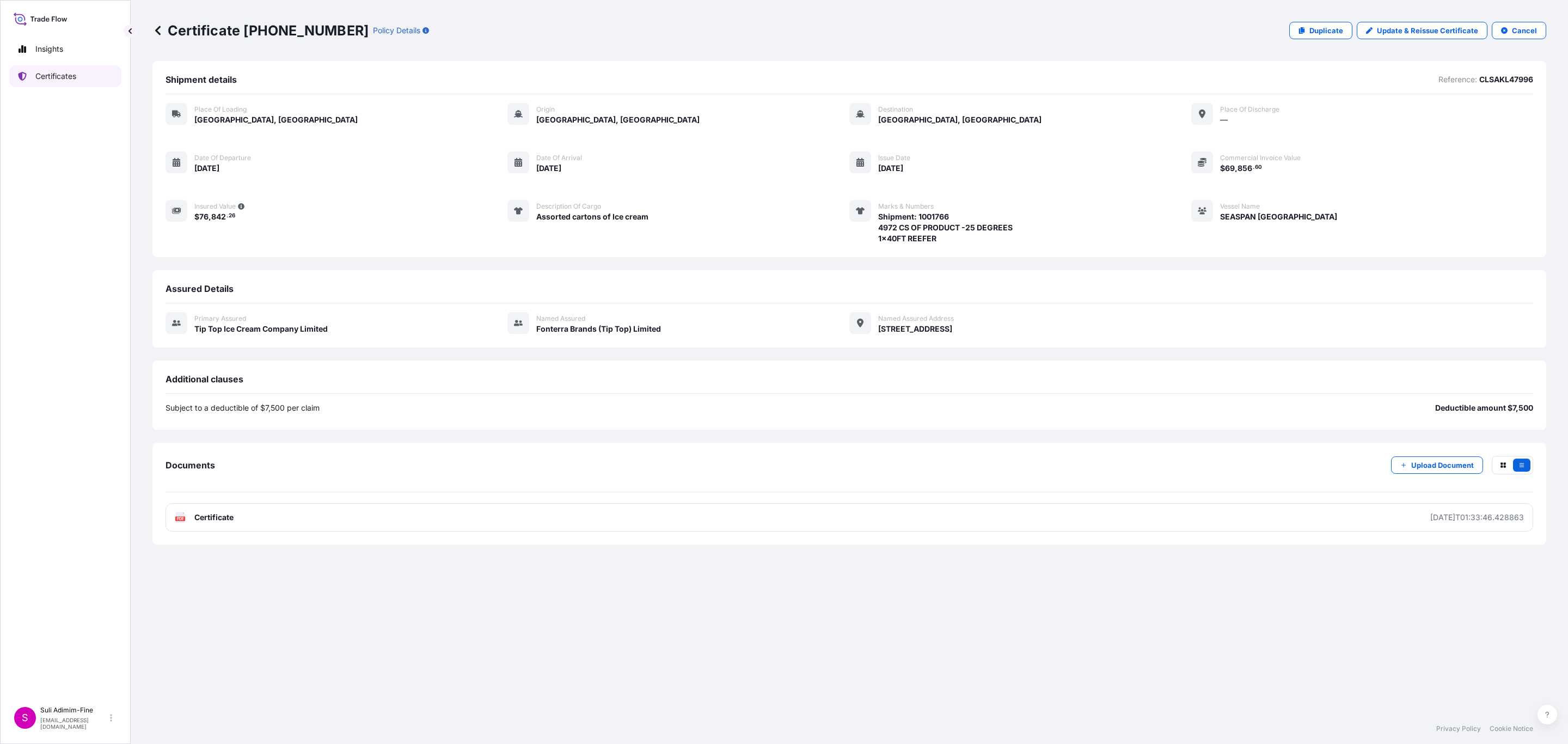
click at [62, 77] on p "Certificates" at bounding box center [55, 76] width 41 height 11
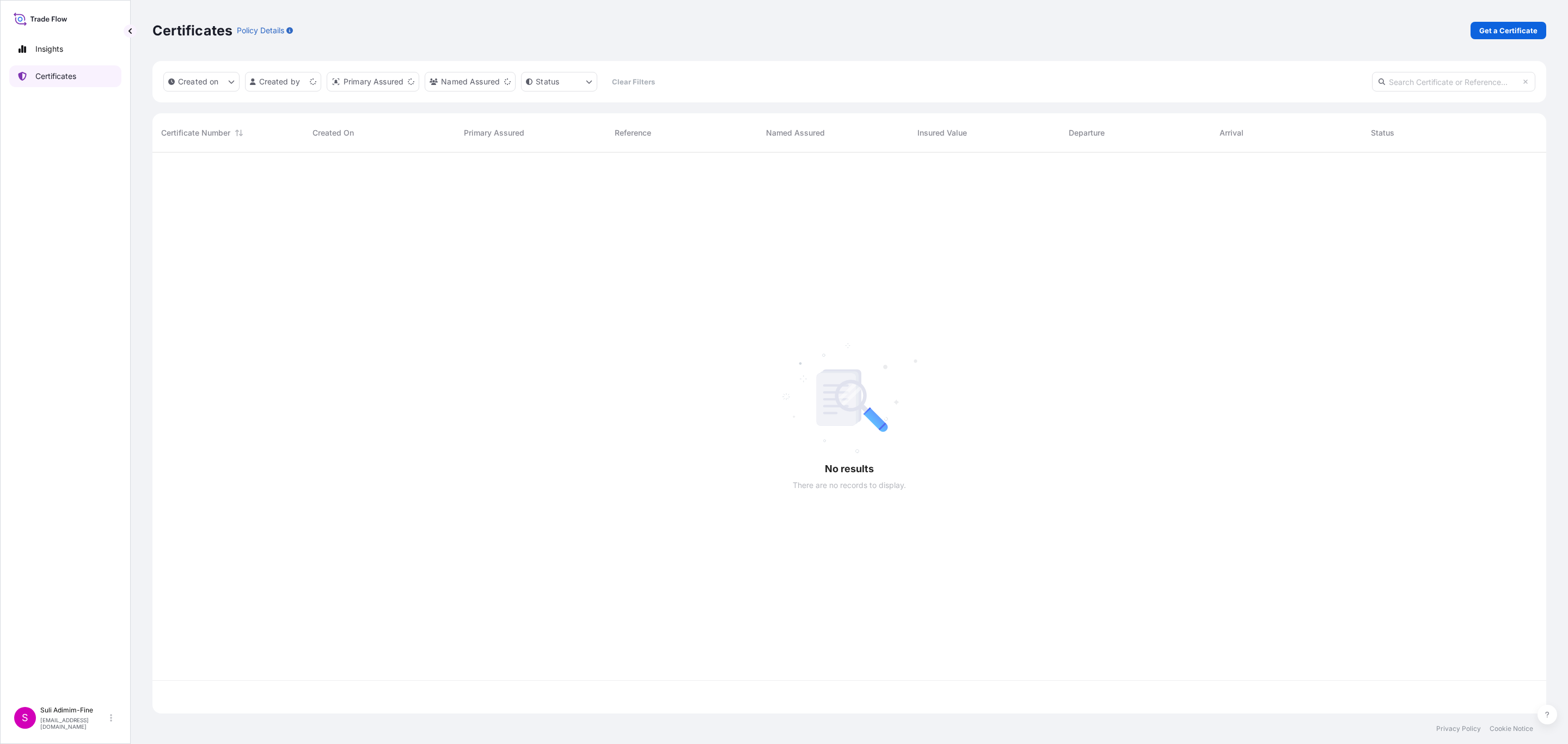
scroll to position [555, 1381]
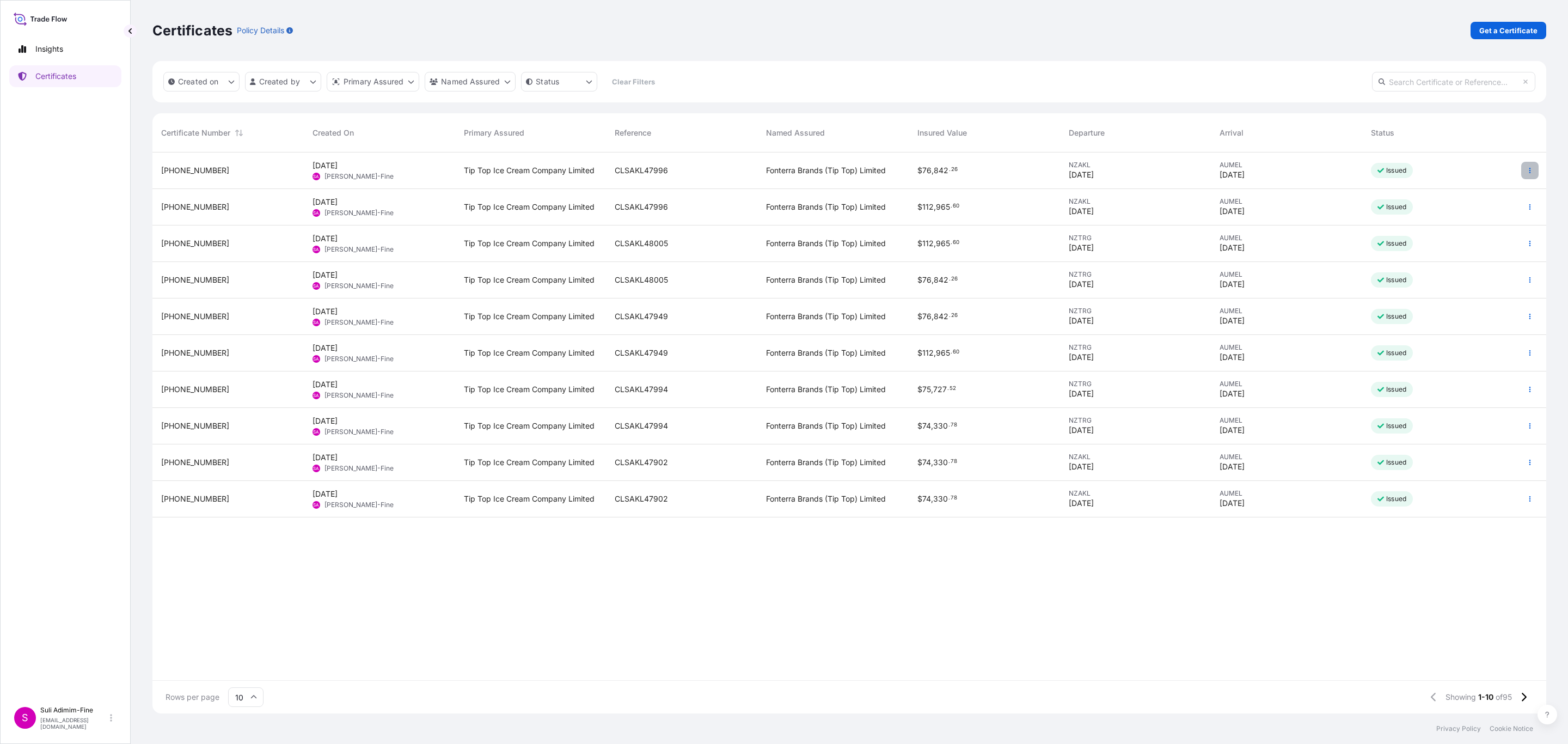
click at [1534, 170] on button "button" at bounding box center [1530, 170] width 18 height 18
click at [1458, 190] on p "Edit details" at bounding box center [1460, 192] width 39 height 11
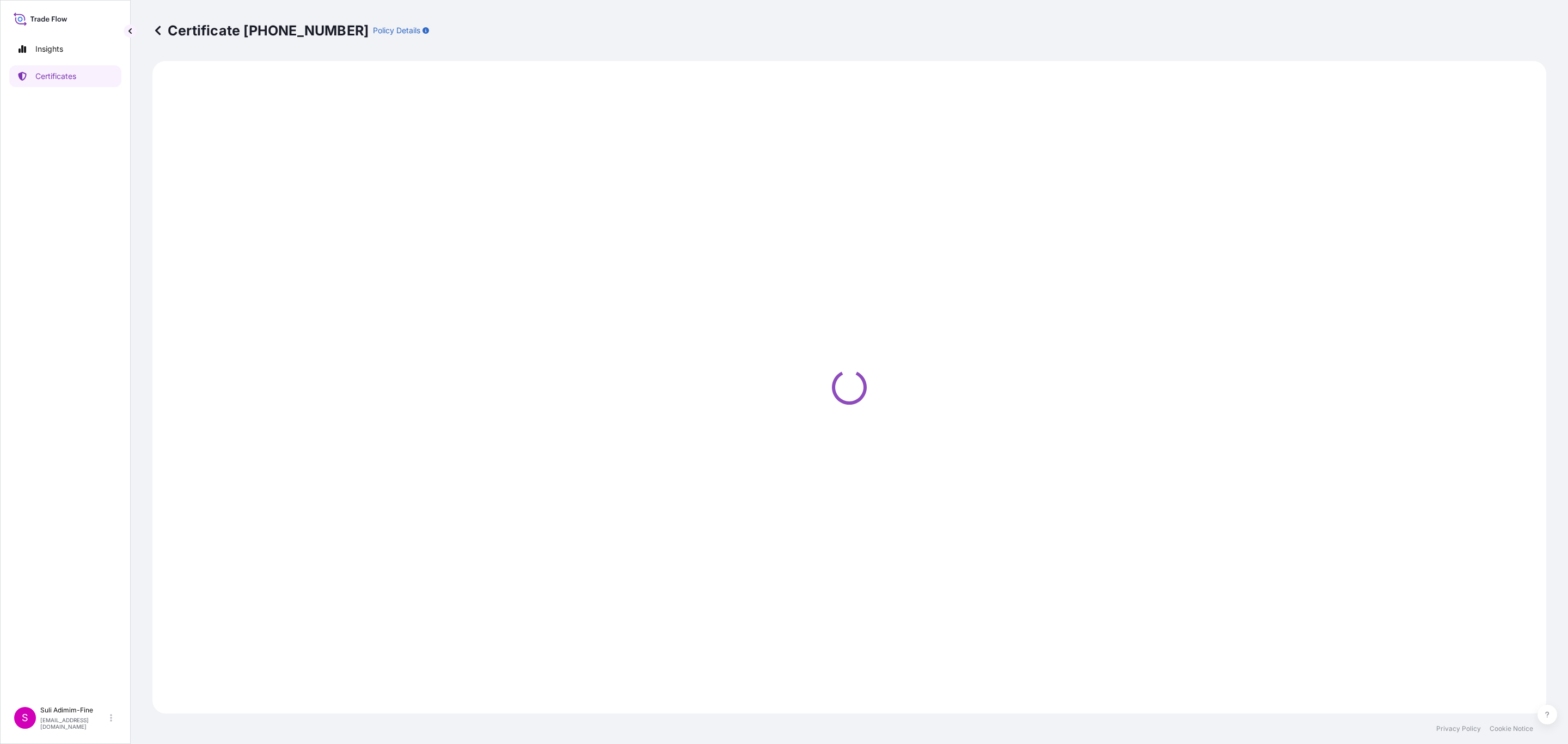
select select "Road / [GEOGRAPHIC_DATA]"
select select "Ocean Vessel"
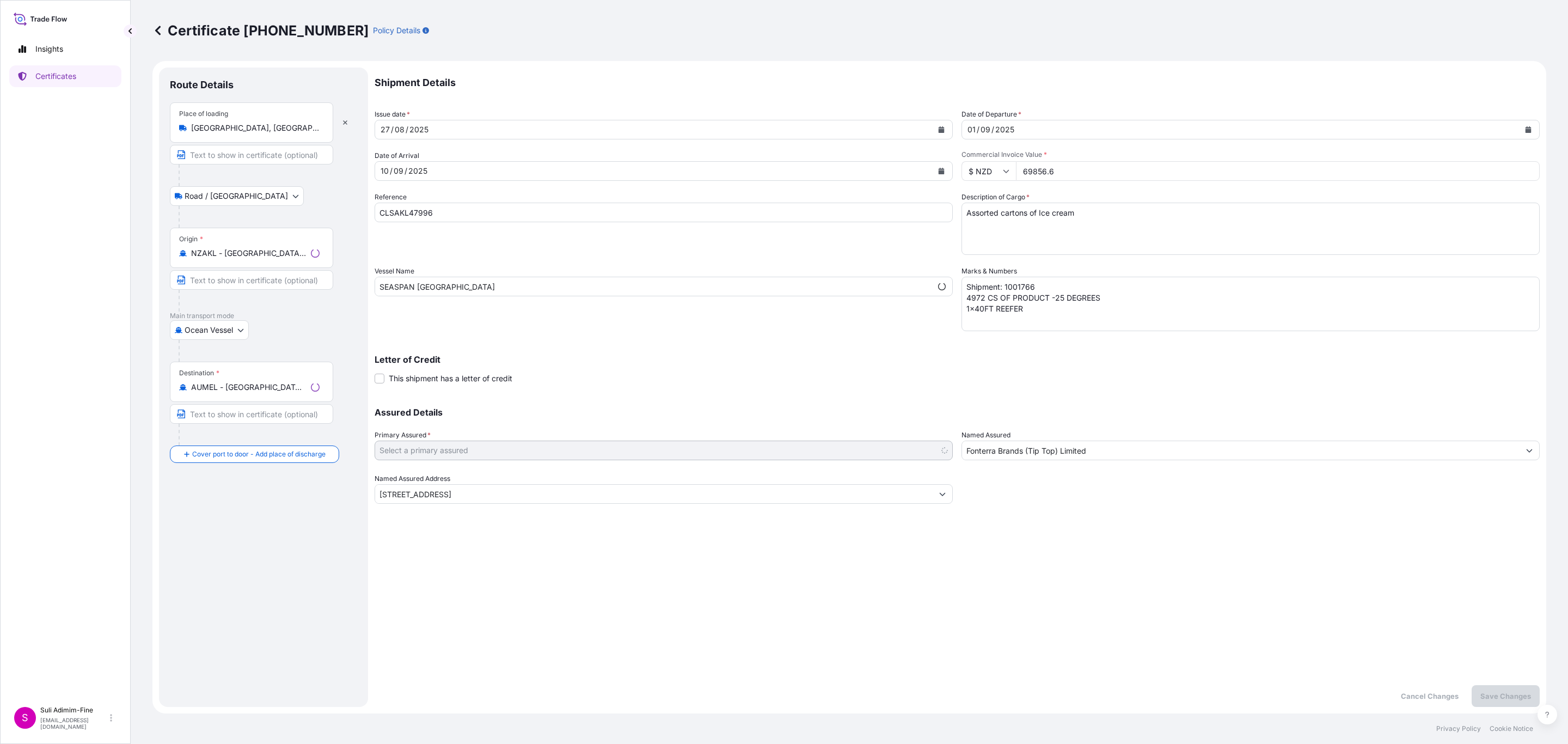
select select "31891"
click at [941, 131] on icon "Calendar" at bounding box center [942, 130] width 6 height 7
click at [454, 283] on div "28" at bounding box center [456, 283] width 19 height 19
click at [1521, 693] on p "Save Changes" at bounding box center [1505, 696] width 51 height 11
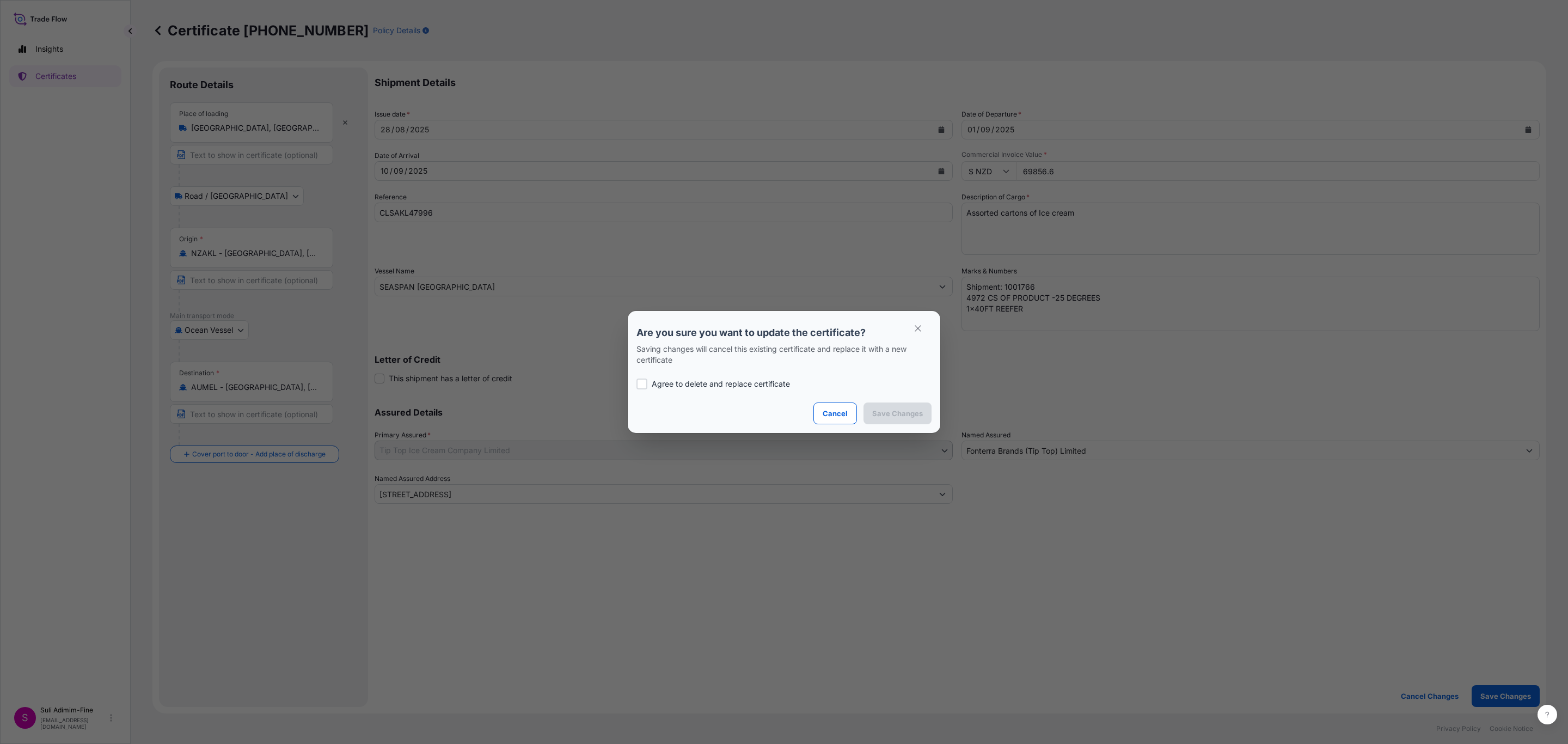
click at [643, 386] on div at bounding box center [642, 384] width 11 height 11
checkbox input "true"
click at [883, 414] on p "Save Changes" at bounding box center [897, 413] width 51 height 11
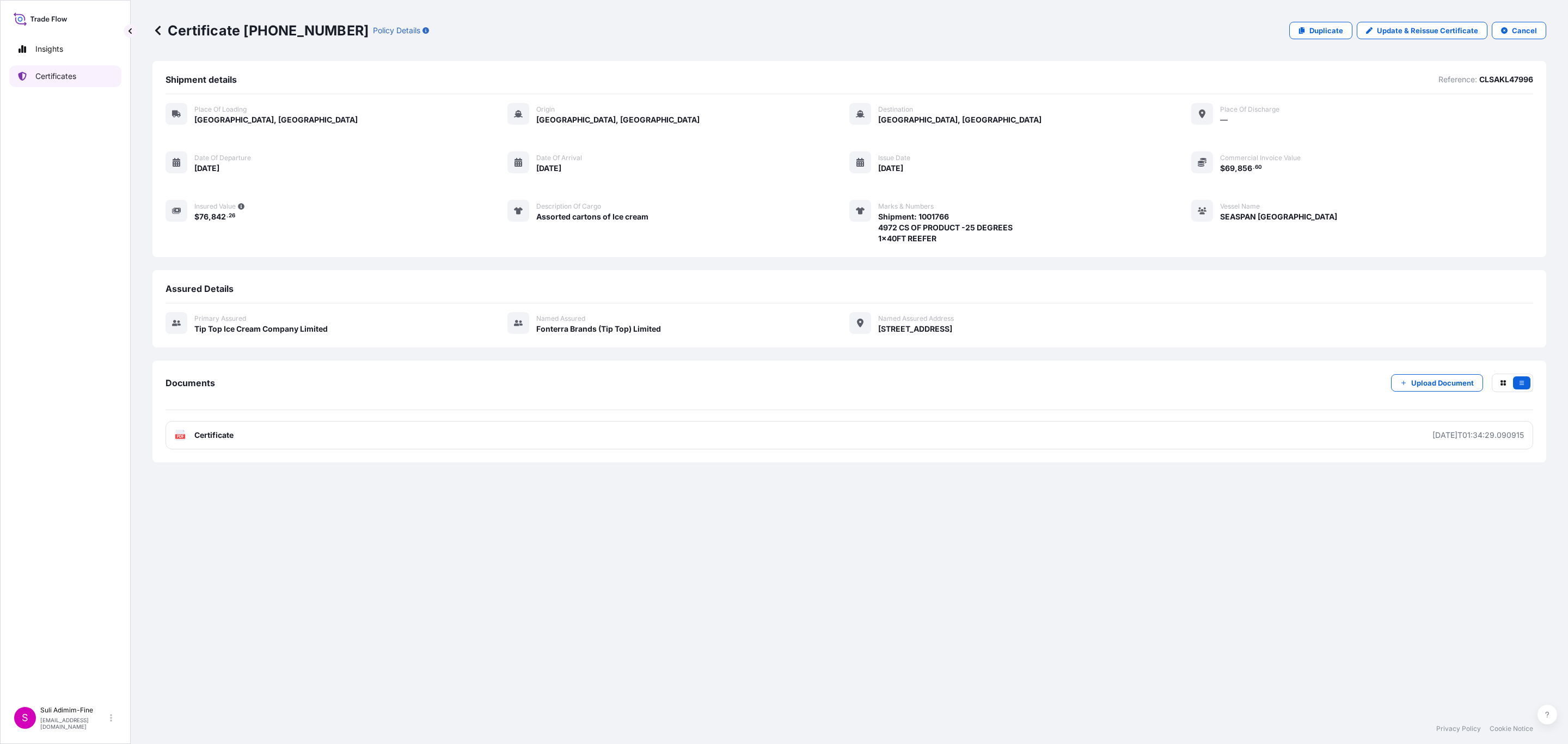
click at [53, 72] on p "Certificates" at bounding box center [55, 76] width 41 height 11
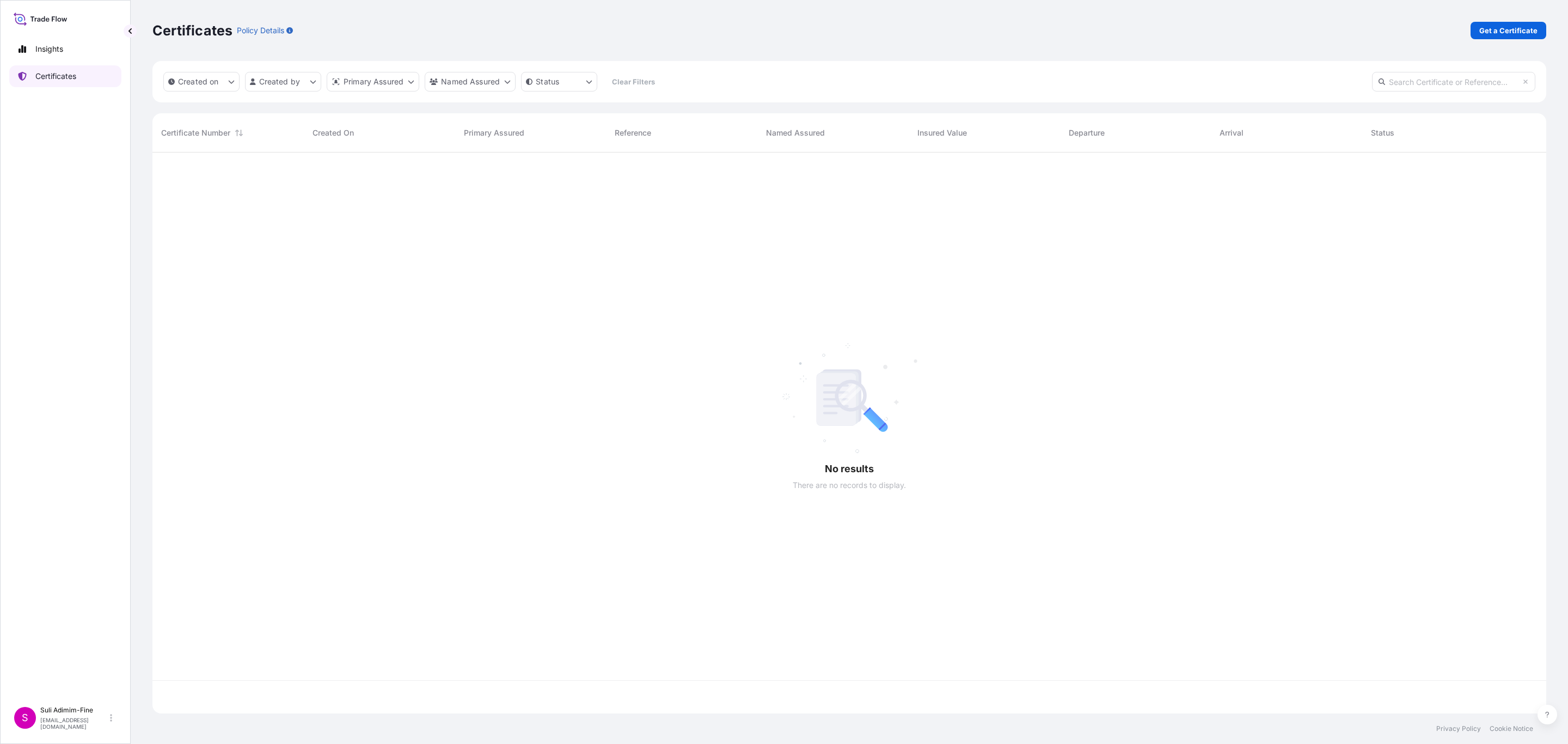
scroll to position [555, 1381]
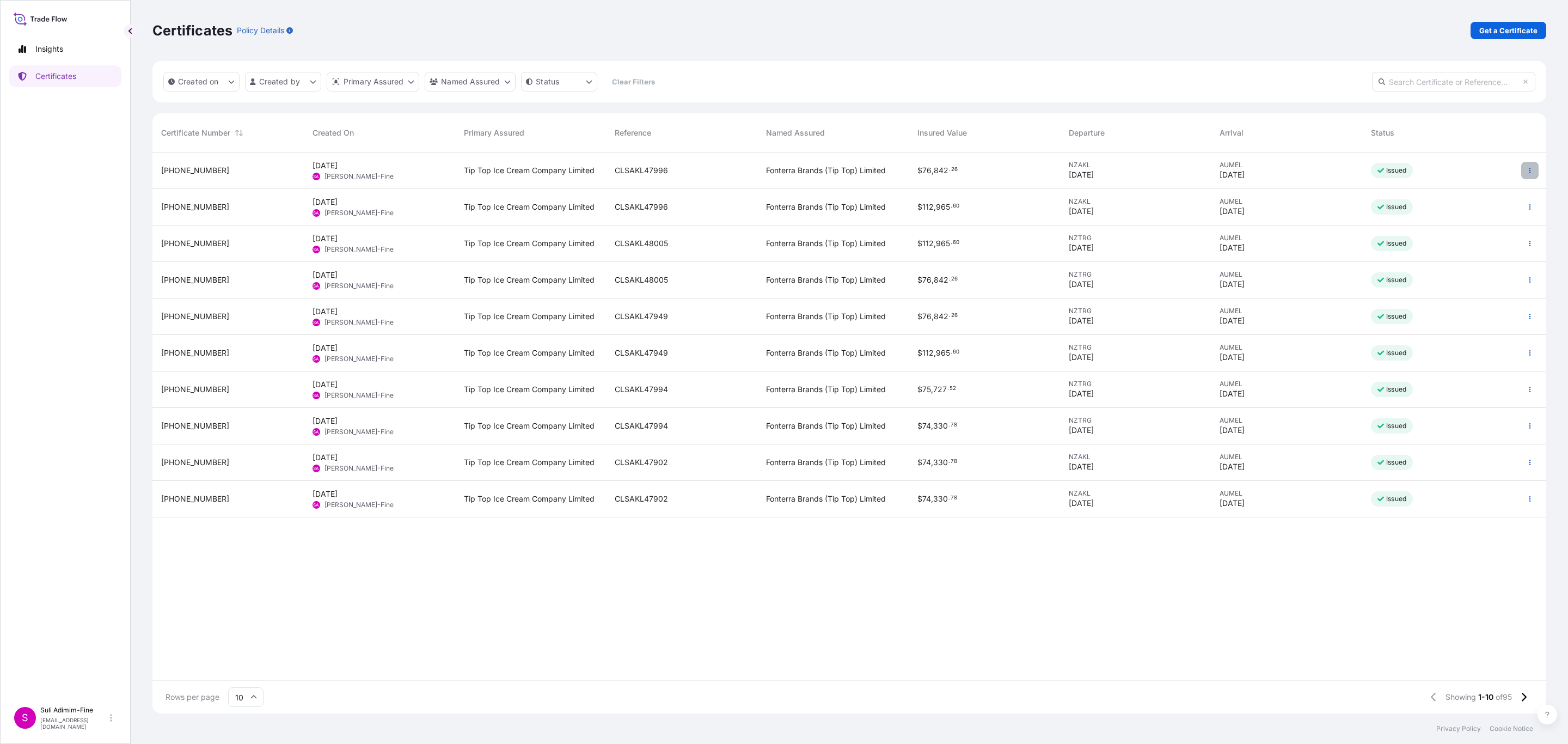
click at [1529, 172] on icon "button" at bounding box center [1530, 170] width 7 height 7
click at [1485, 212] on p "Download certificate" at bounding box center [1477, 212] width 74 height 11
click at [866, 23] on div "Certificates Policy Details Get a Certificate" at bounding box center [849, 30] width 1394 height 18
